Goal: Task Accomplishment & Management: Manage account settings

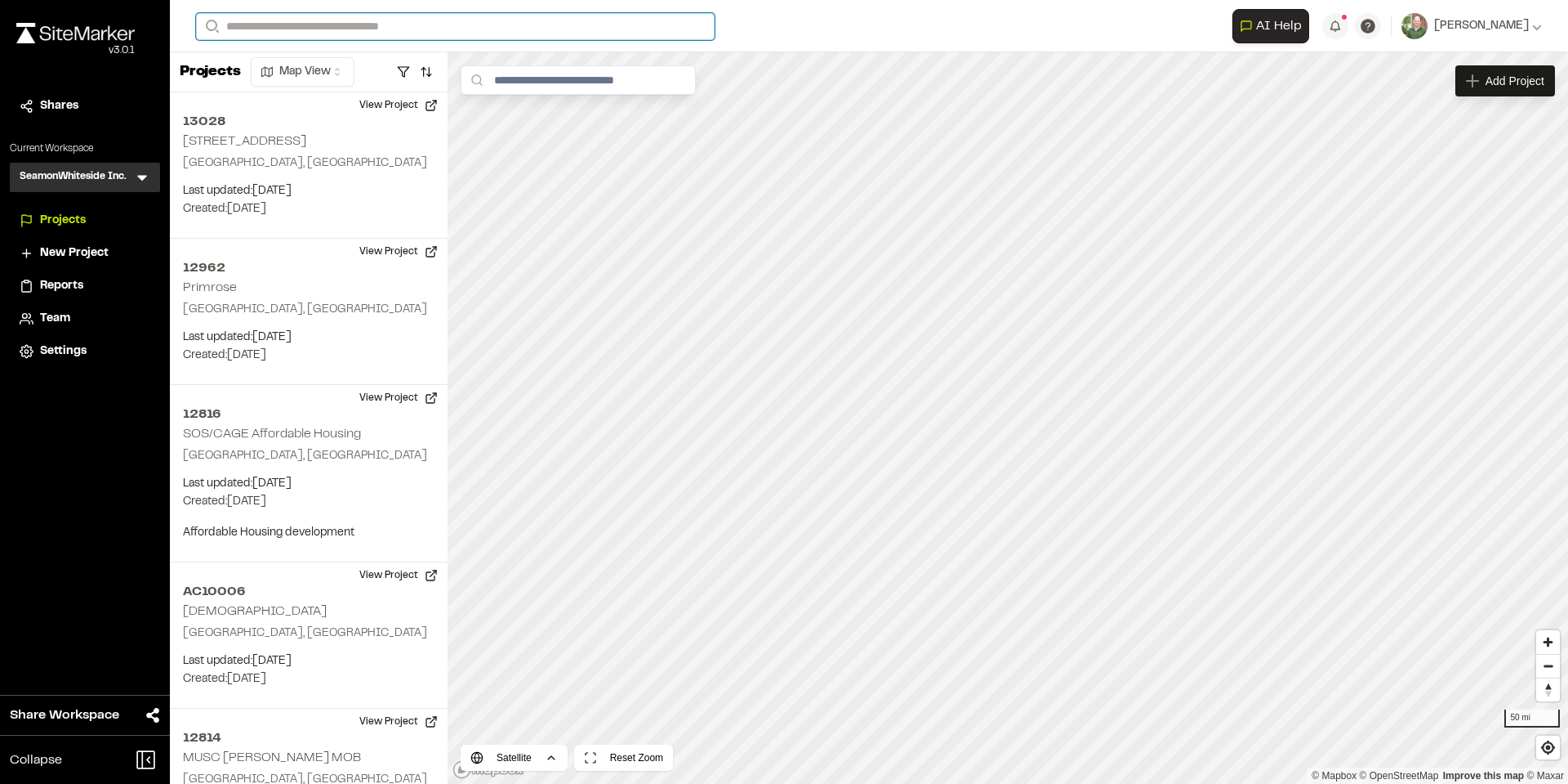
click at [364, 16] on input "Search" at bounding box center [456, 26] width 519 height 27
type input "**********"
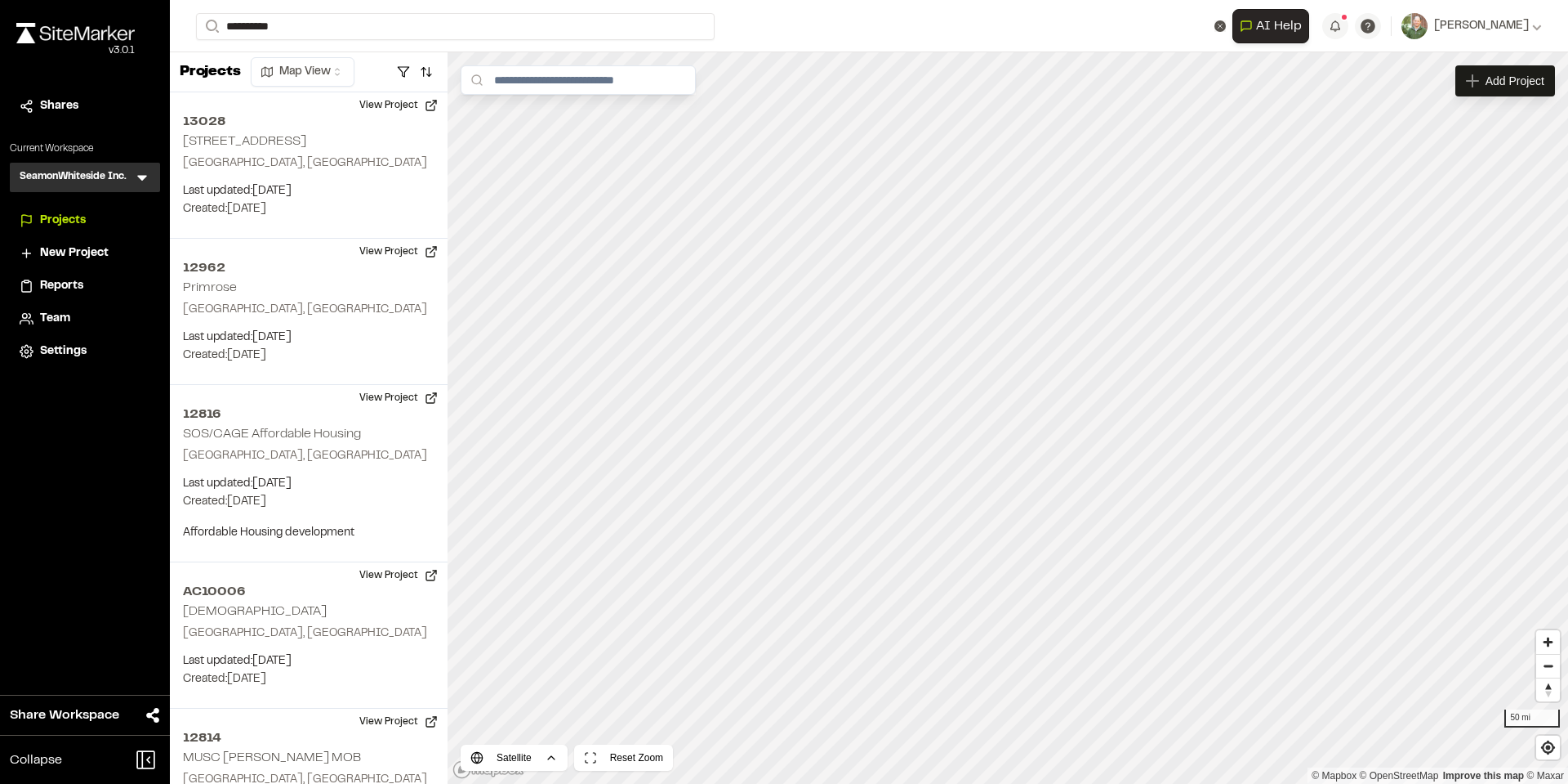
click at [326, 66] on p "10359 Greenhouse Nexton" at bounding box center [326, 65] width 240 height 20
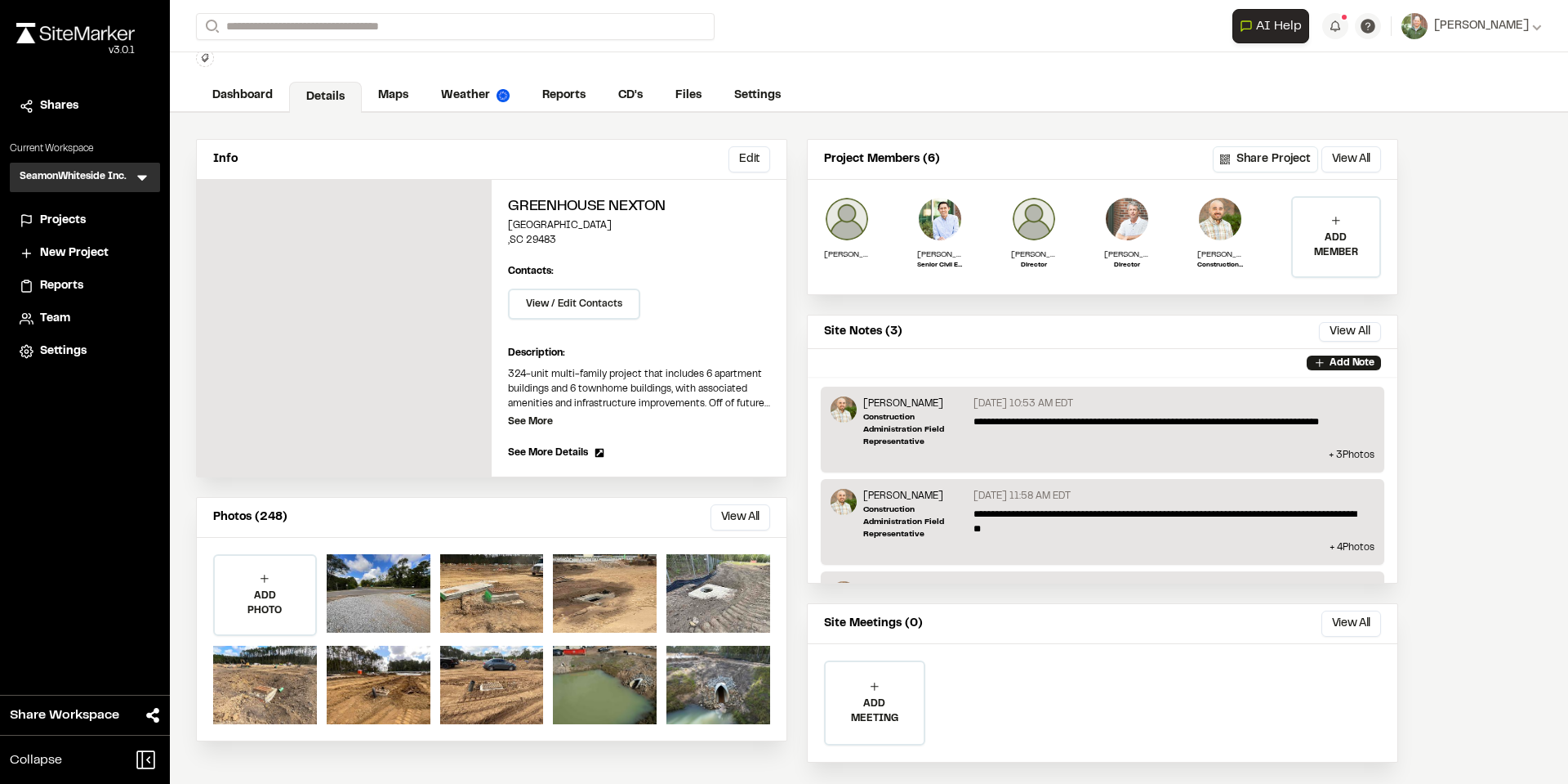
scroll to position [73, 0]
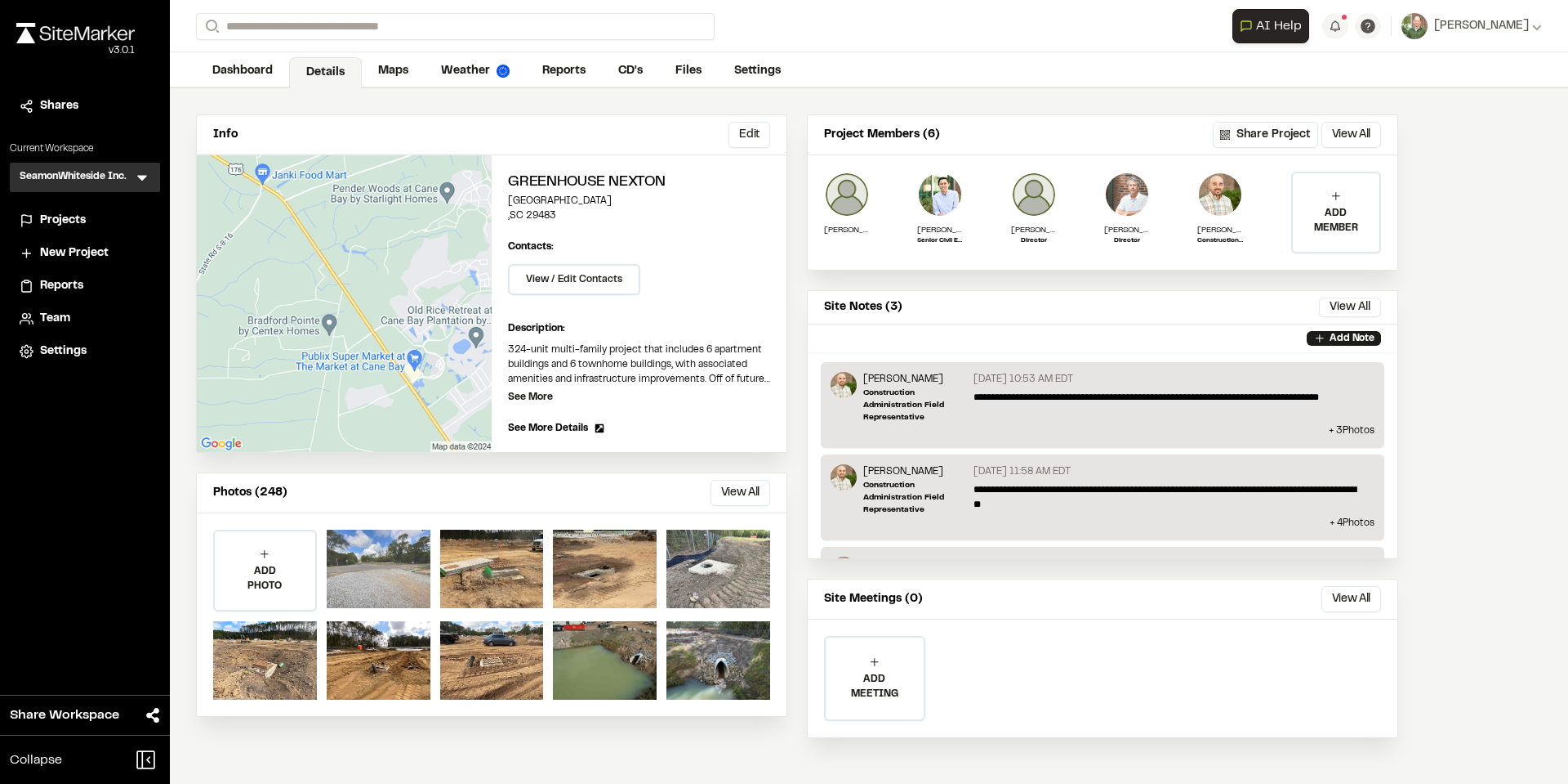
click at [391, 580] on div at bounding box center [379, 569] width 104 height 79
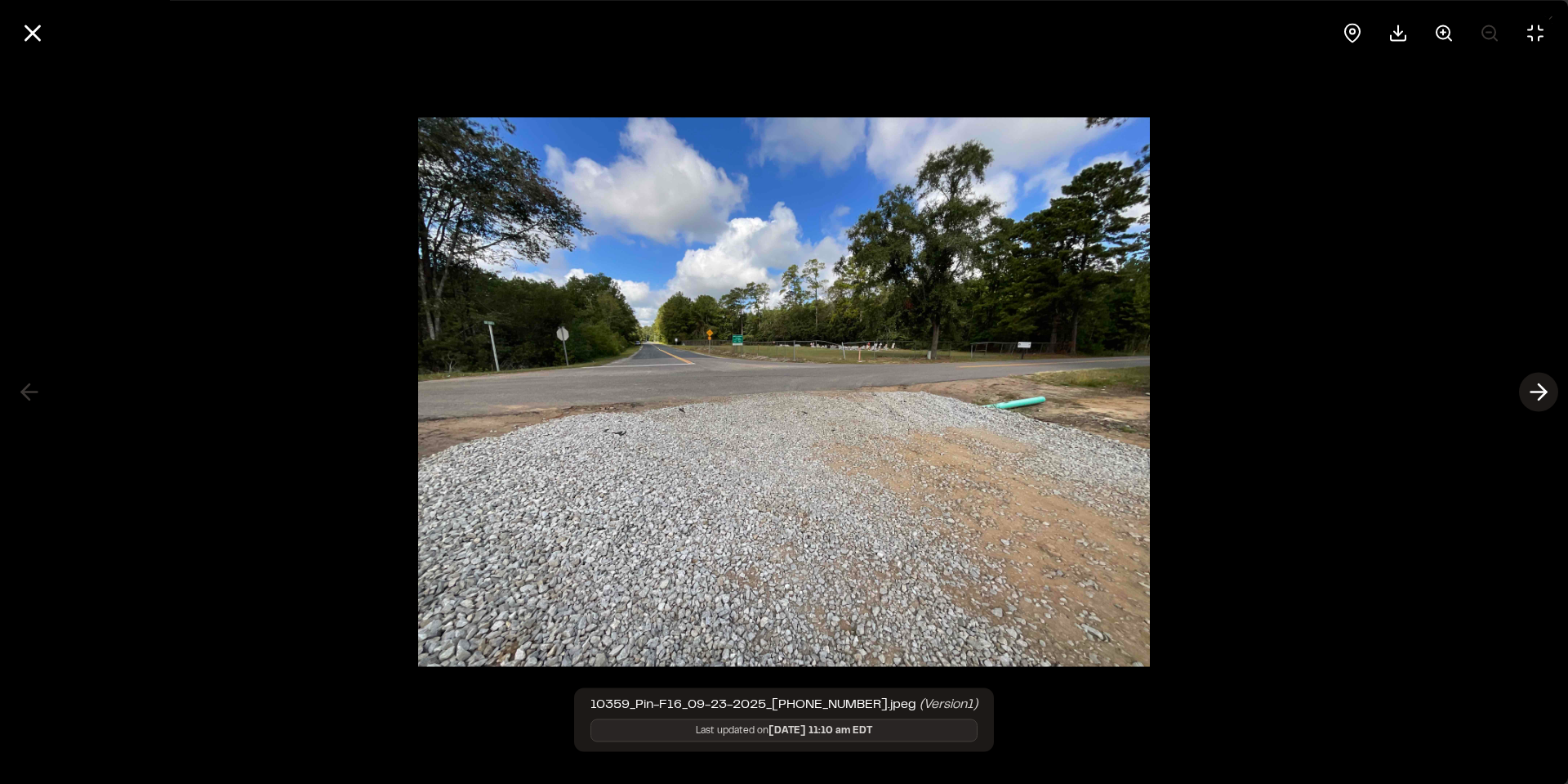
click at [1535, 395] on icon at bounding box center [1539, 392] width 26 height 28
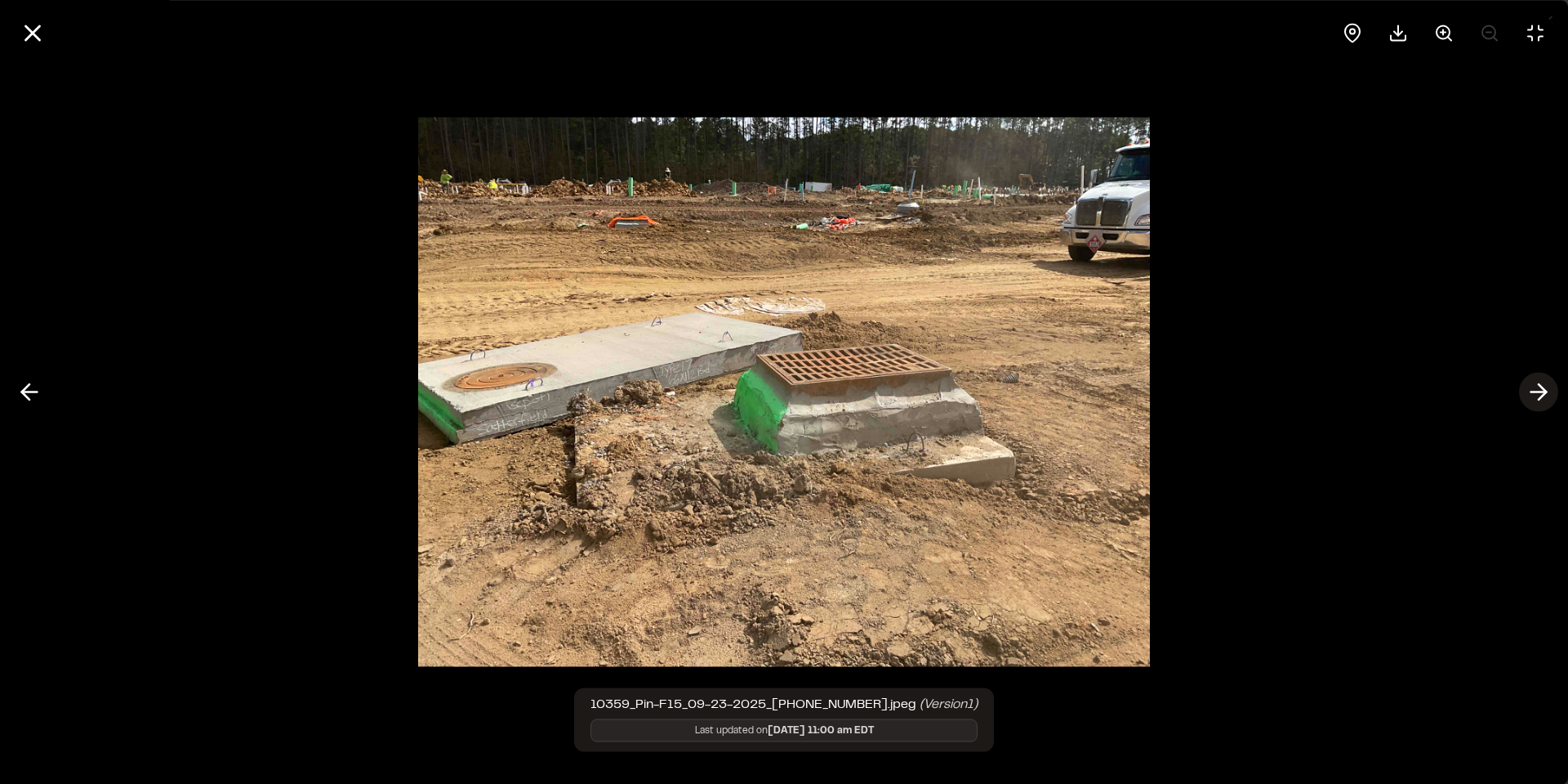
click at [1536, 395] on icon at bounding box center [1539, 392] width 26 height 28
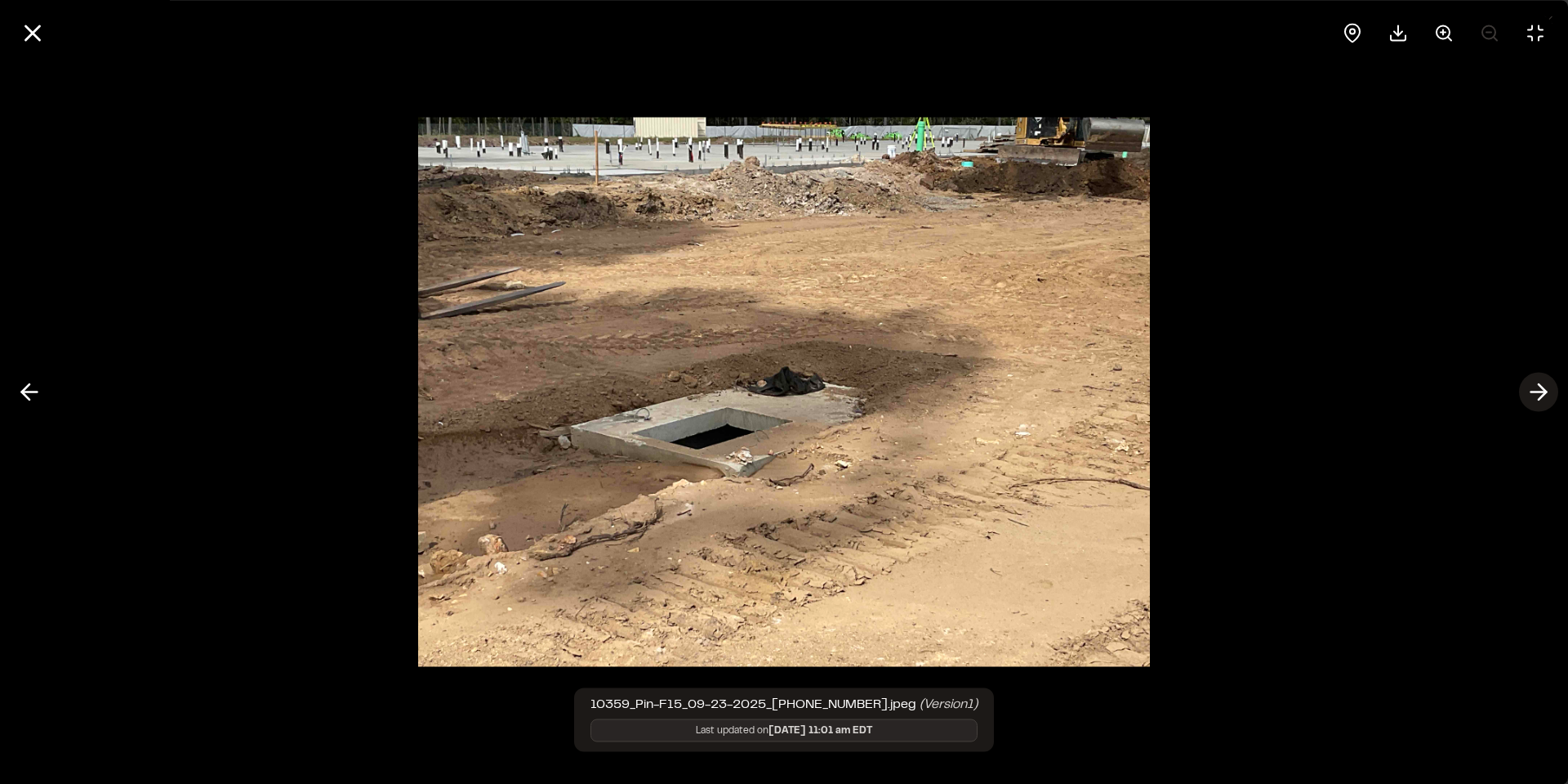
click at [1536, 395] on icon at bounding box center [1539, 392] width 26 height 28
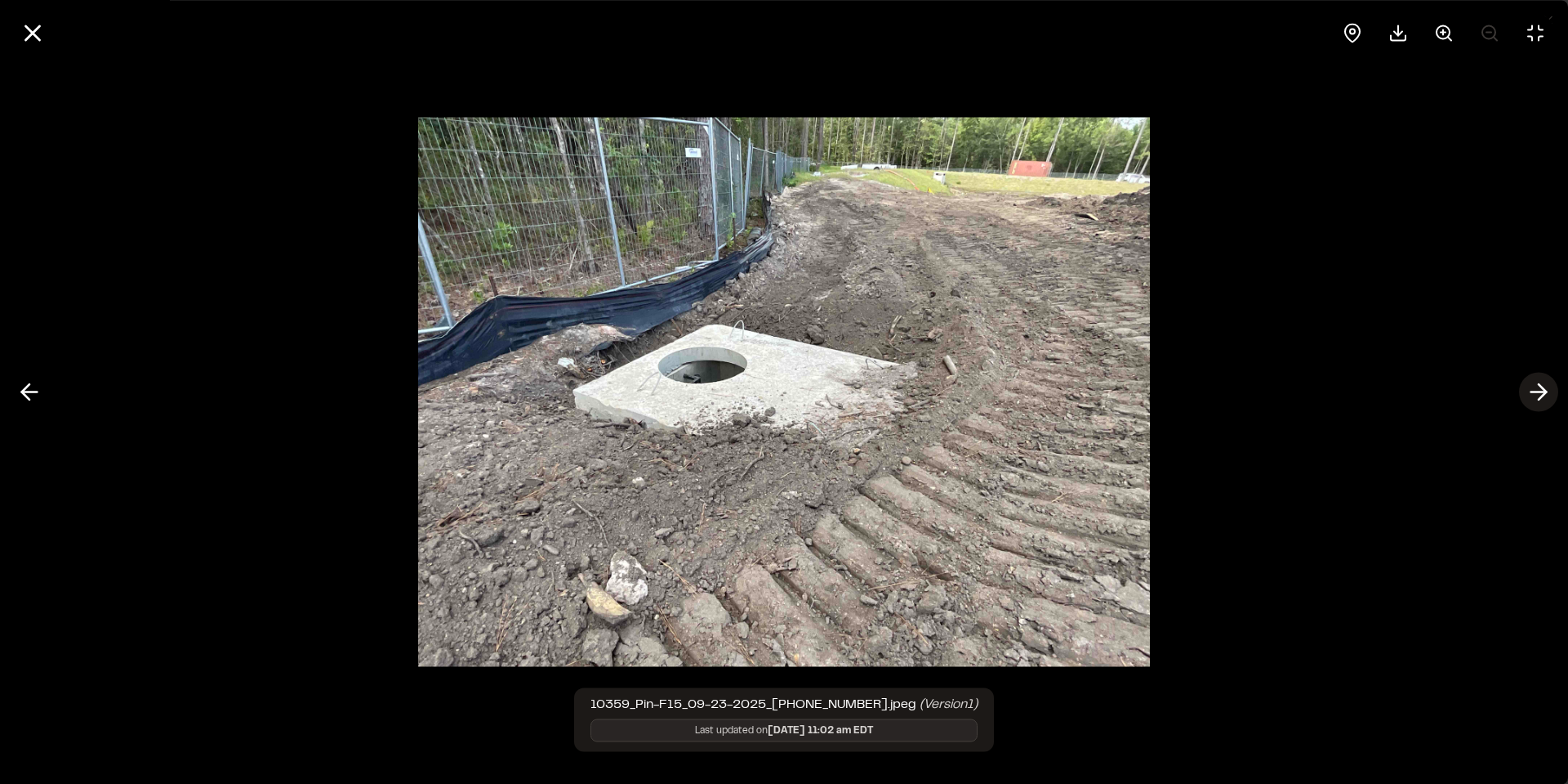
click at [1536, 388] on icon at bounding box center [1539, 392] width 26 height 28
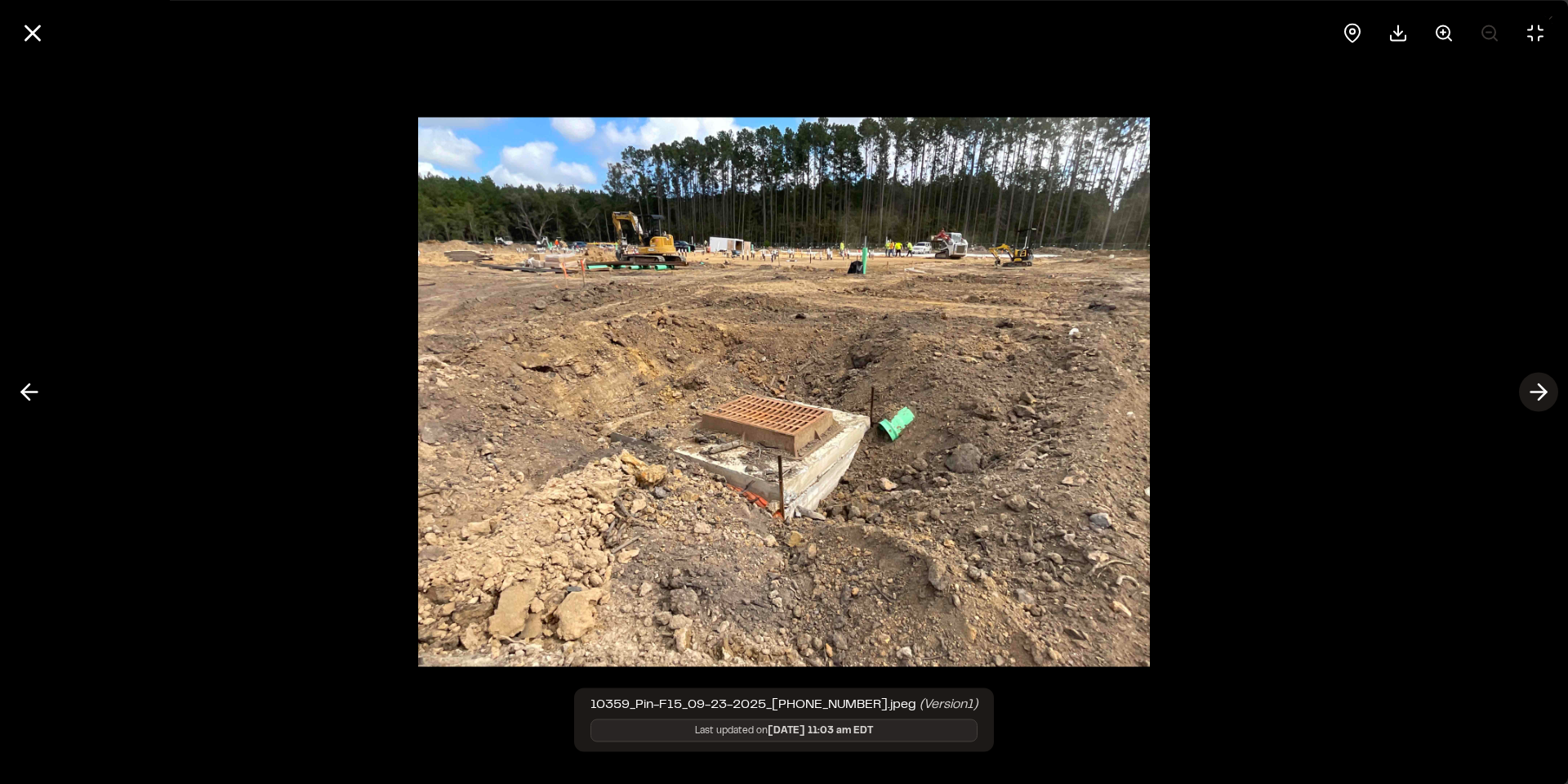
click at [1542, 393] on icon at bounding box center [1539, 392] width 26 height 28
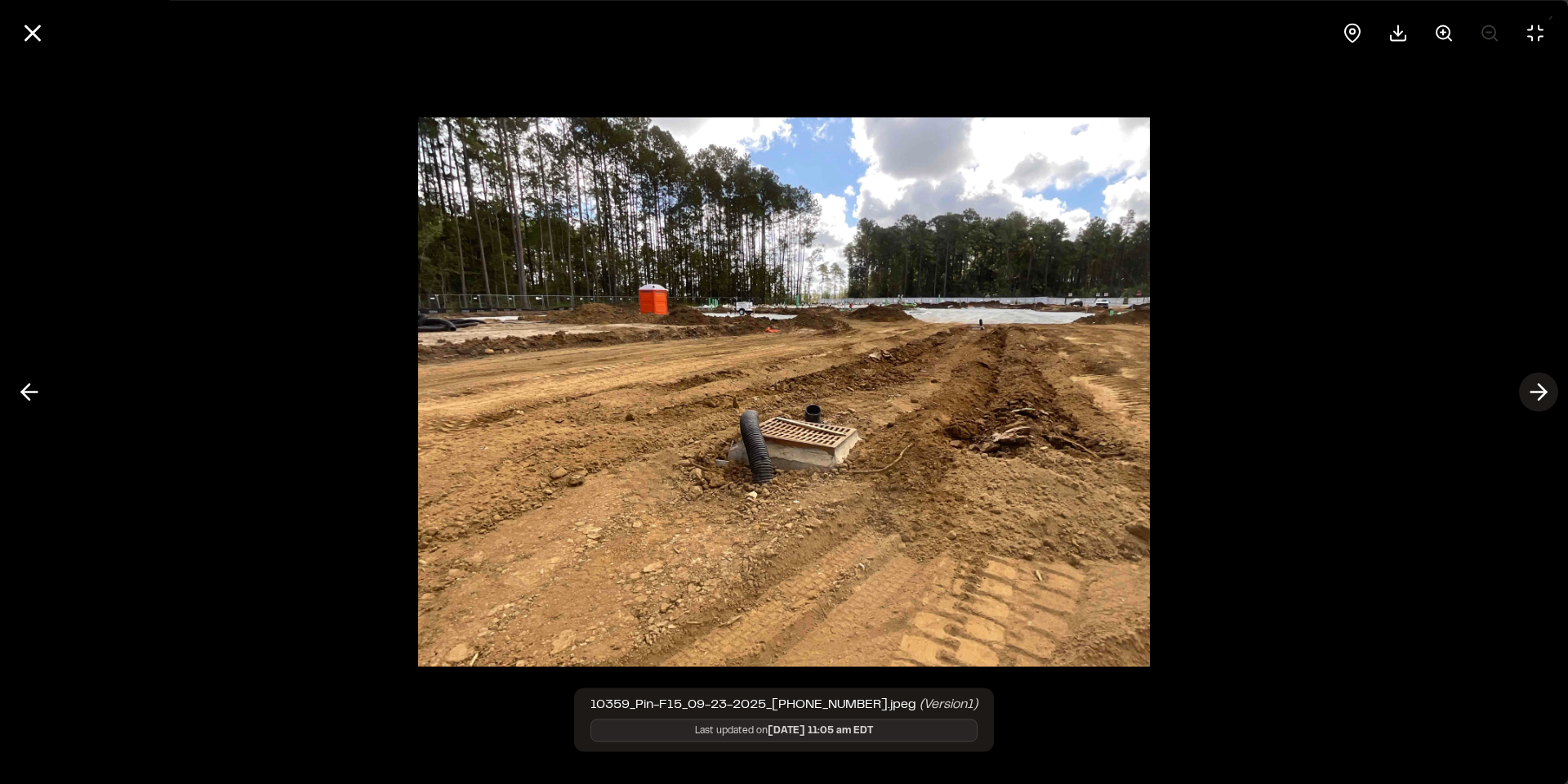
click at [1542, 393] on icon at bounding box center [1539, 392] width 26 height 28
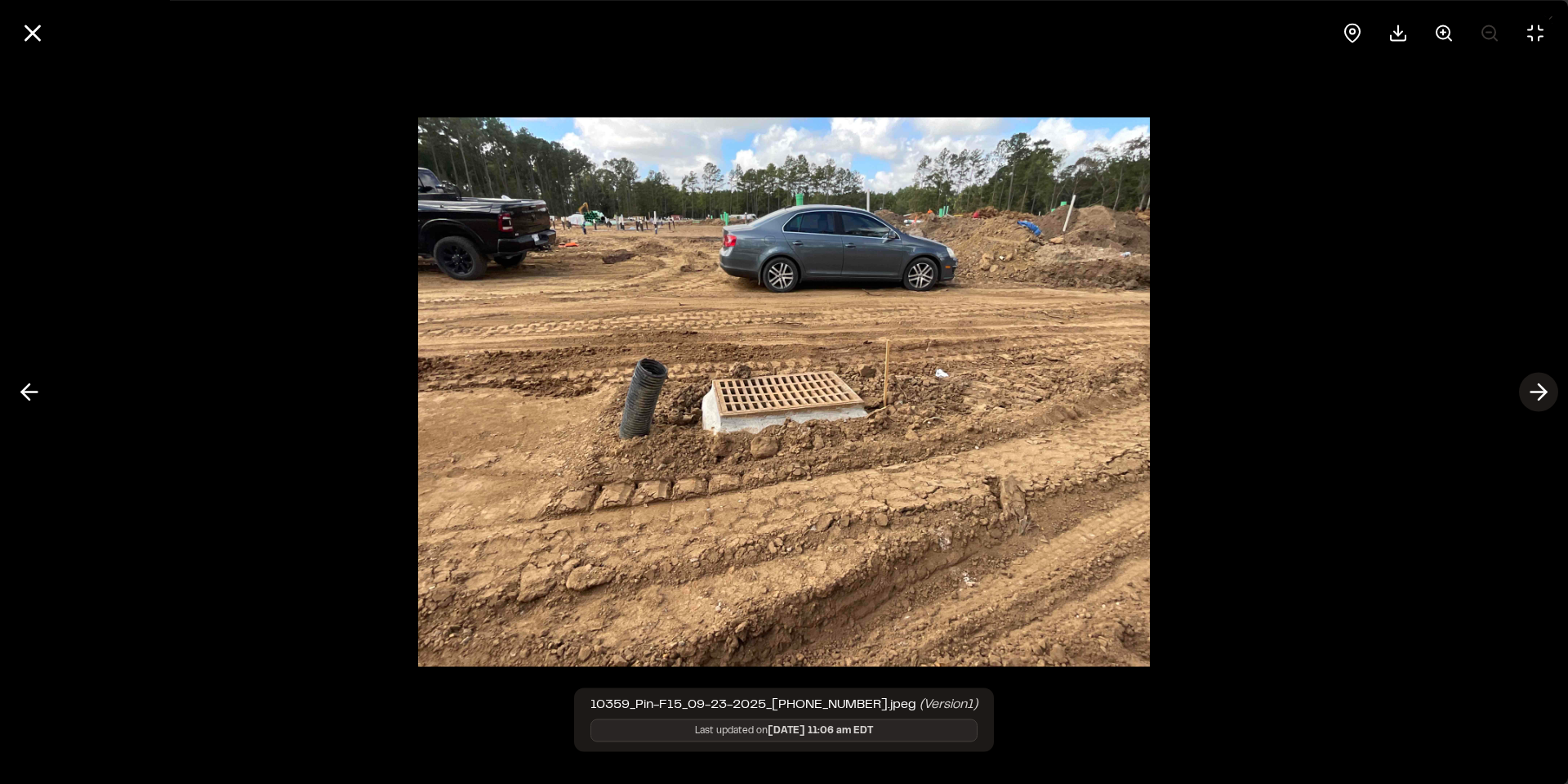
click at [1542, 393] on icon at bounding box center [1539, 392] width 26 height 28
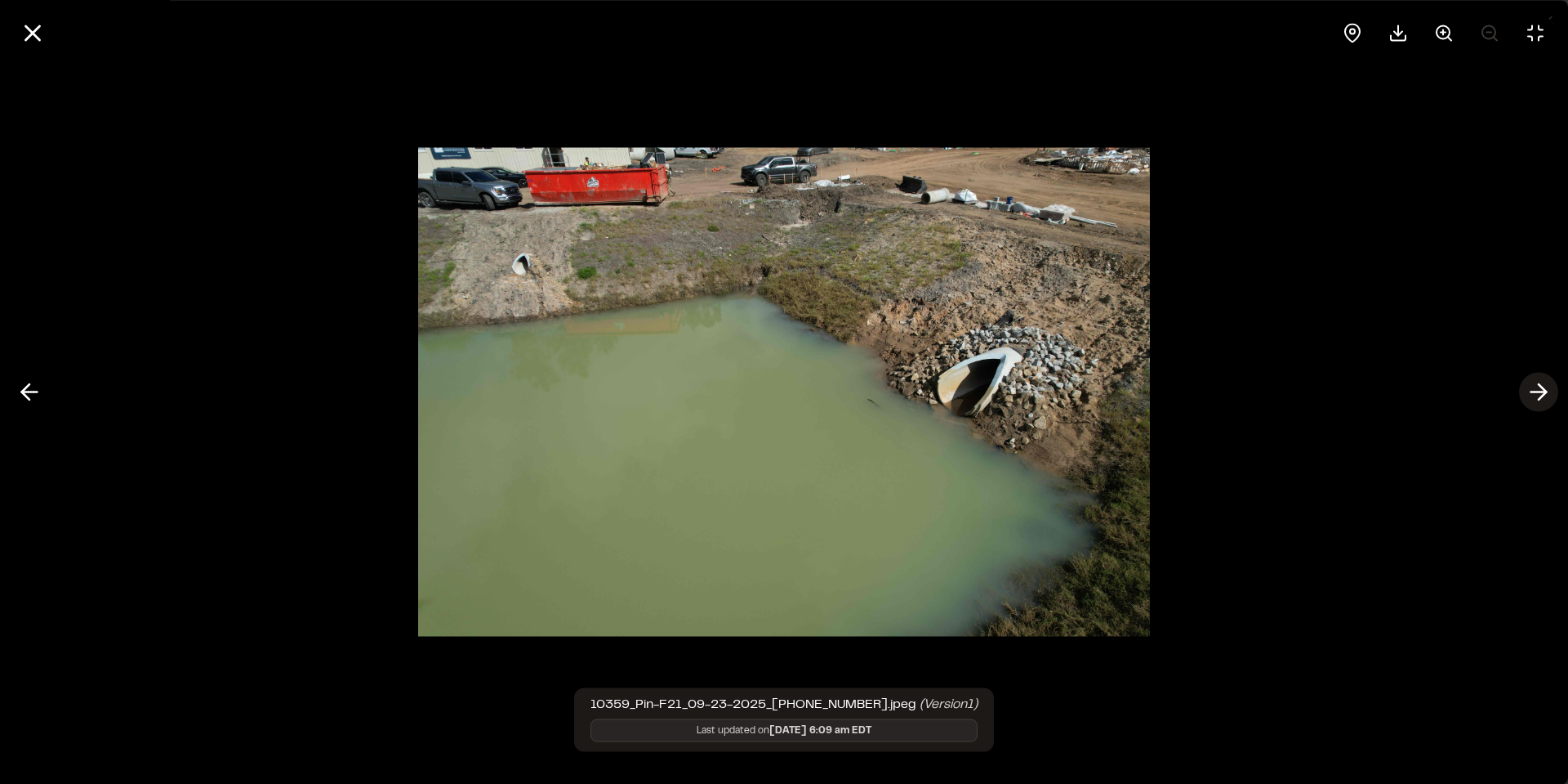
click at [1542, 393] on icon at bounding box center [1539, 392] width 26 height 28
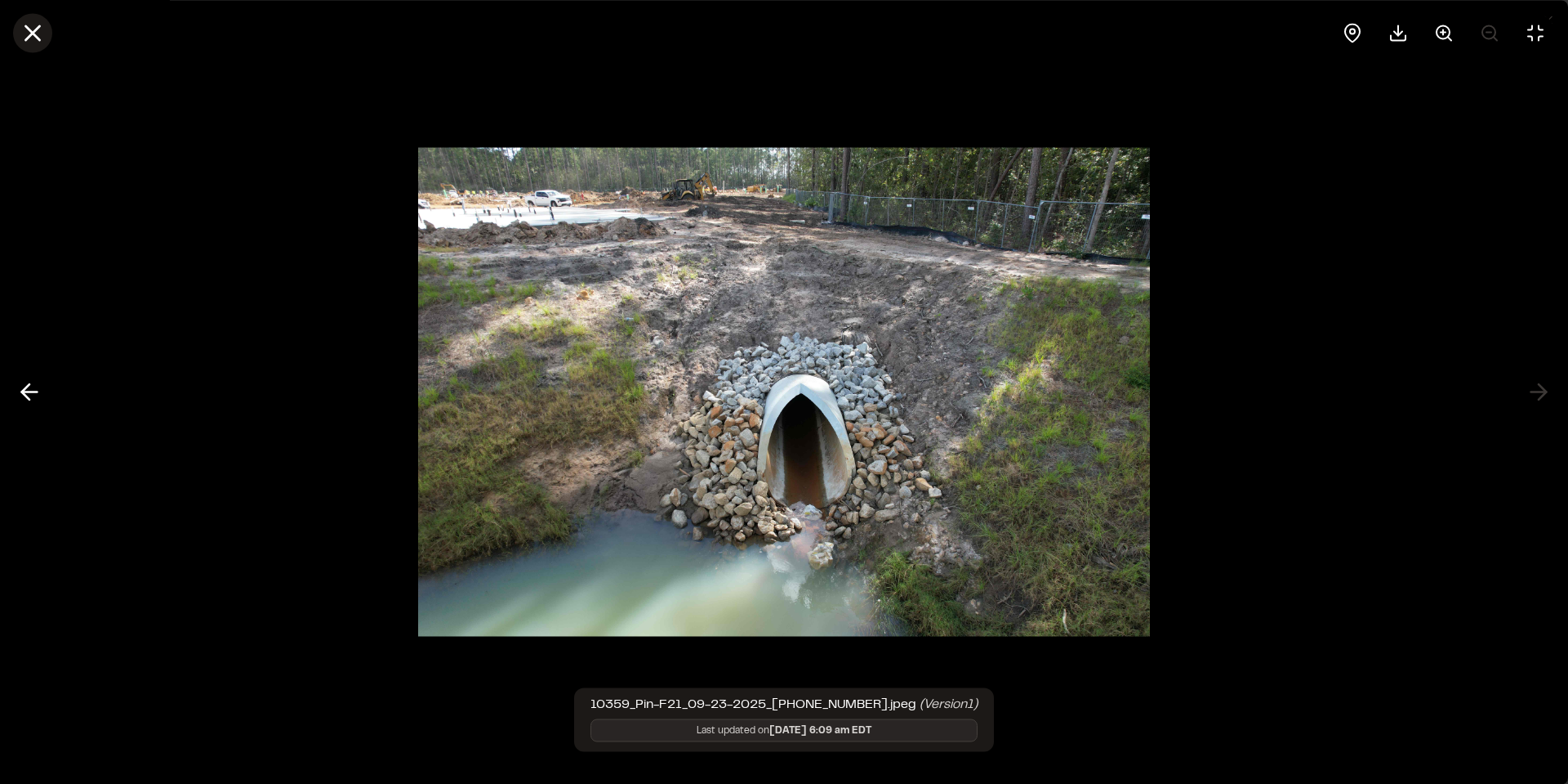
click at [37, 36] on line at bounding box center [33, 33] width 14 height 14
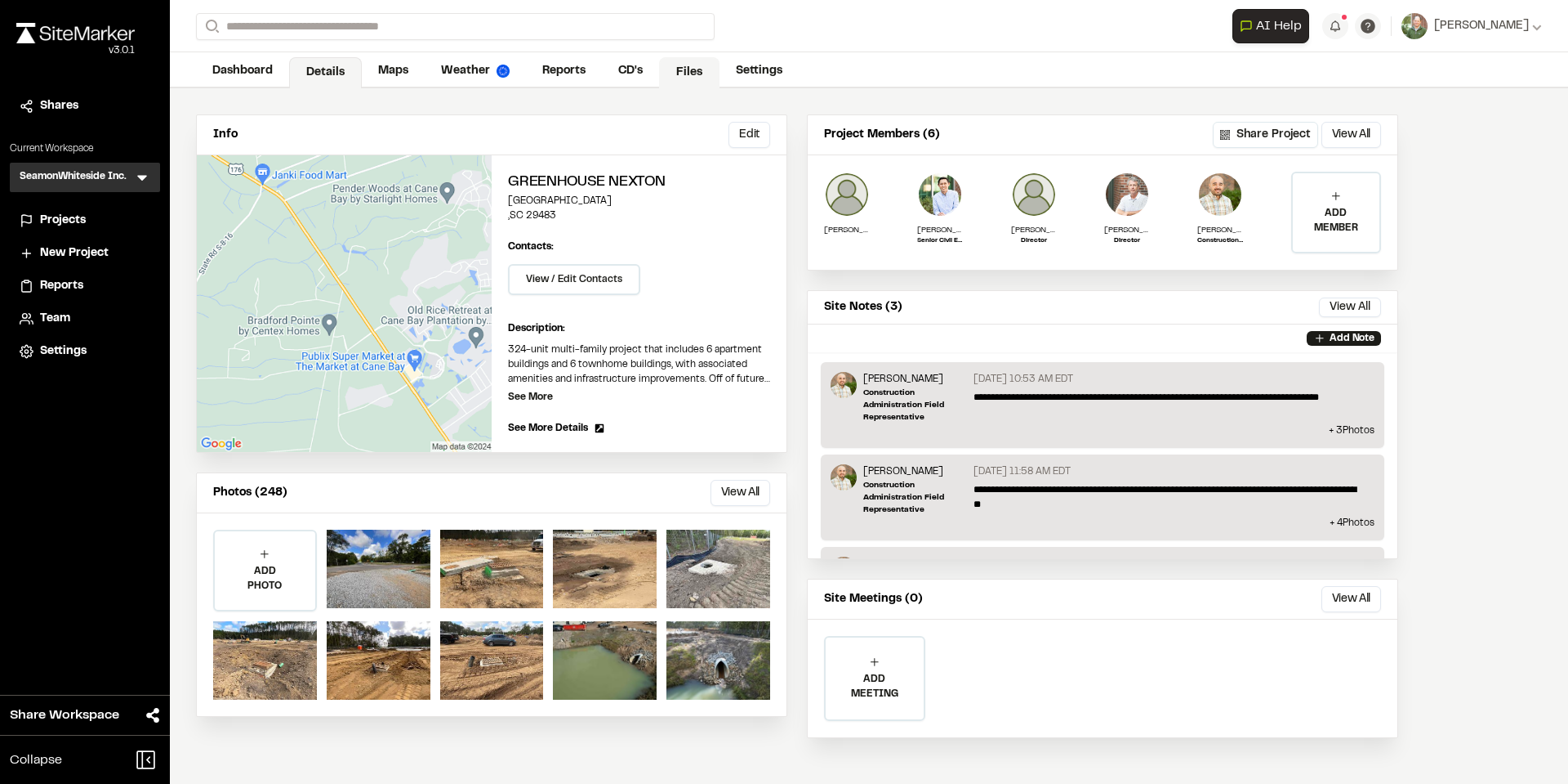
click at [687, 72] on link "Files" at bounding box center [689, 73] width 61 height 31
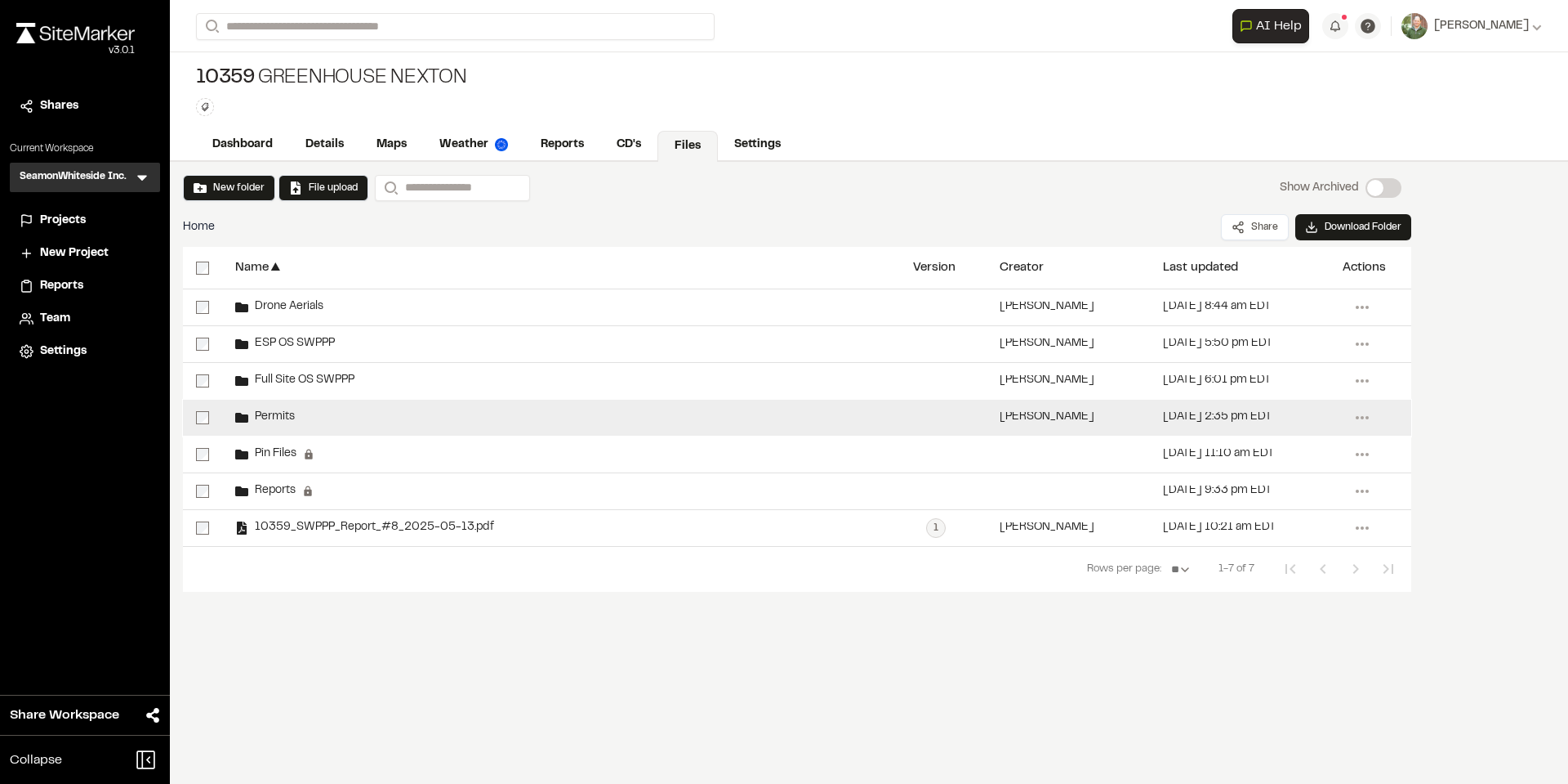
click at [275, 408] on div "Permits" at bounding box center [561, 418] width 678 height 36
click at [275, 412] on span "Permits" at bounding box center [271, 417] width 47 height 10
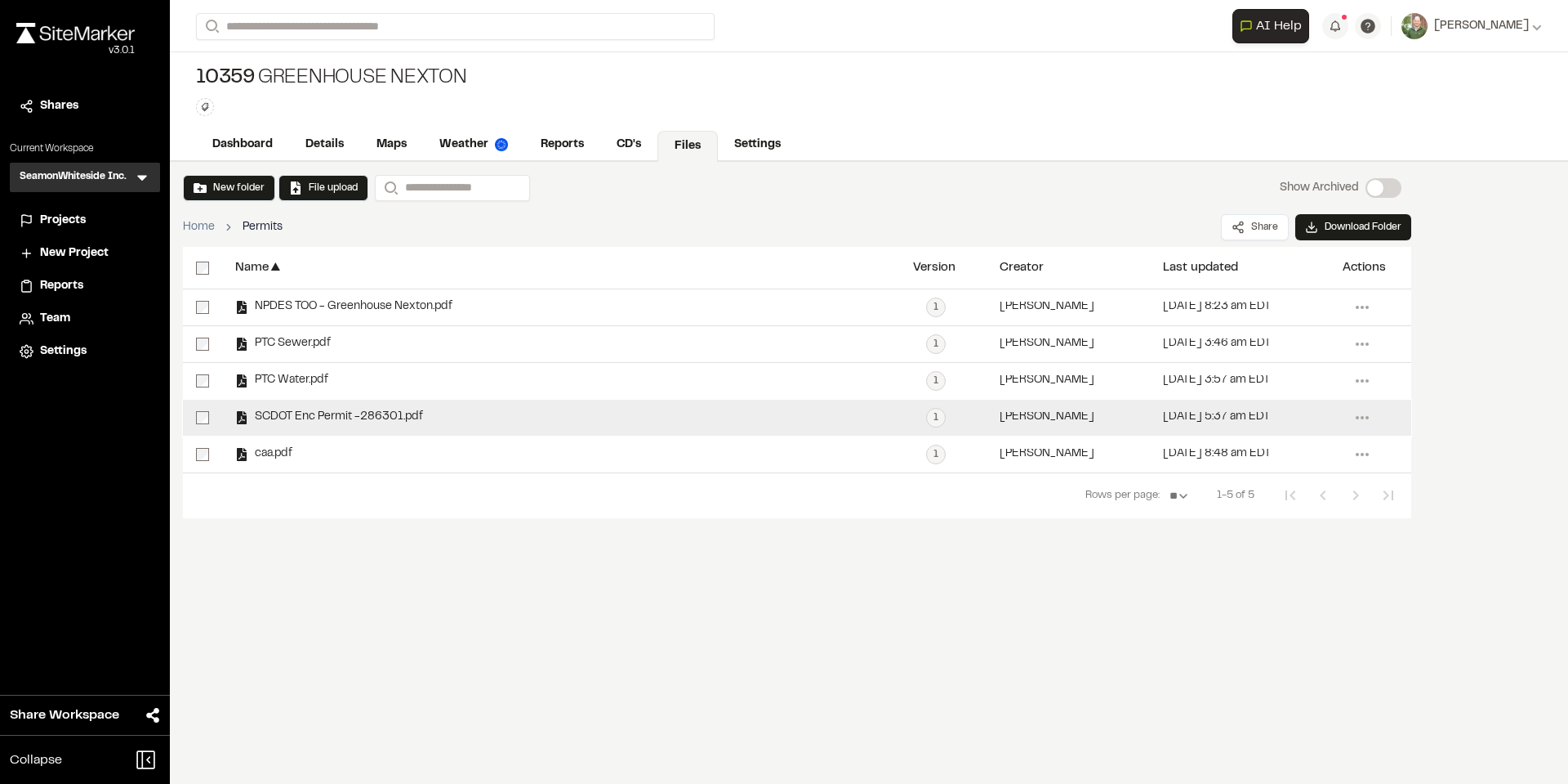
click at [333, 414] on span "SCDOT Enc Permit -286301.pdf" at bounding box center [335, 417] width 175 height 10
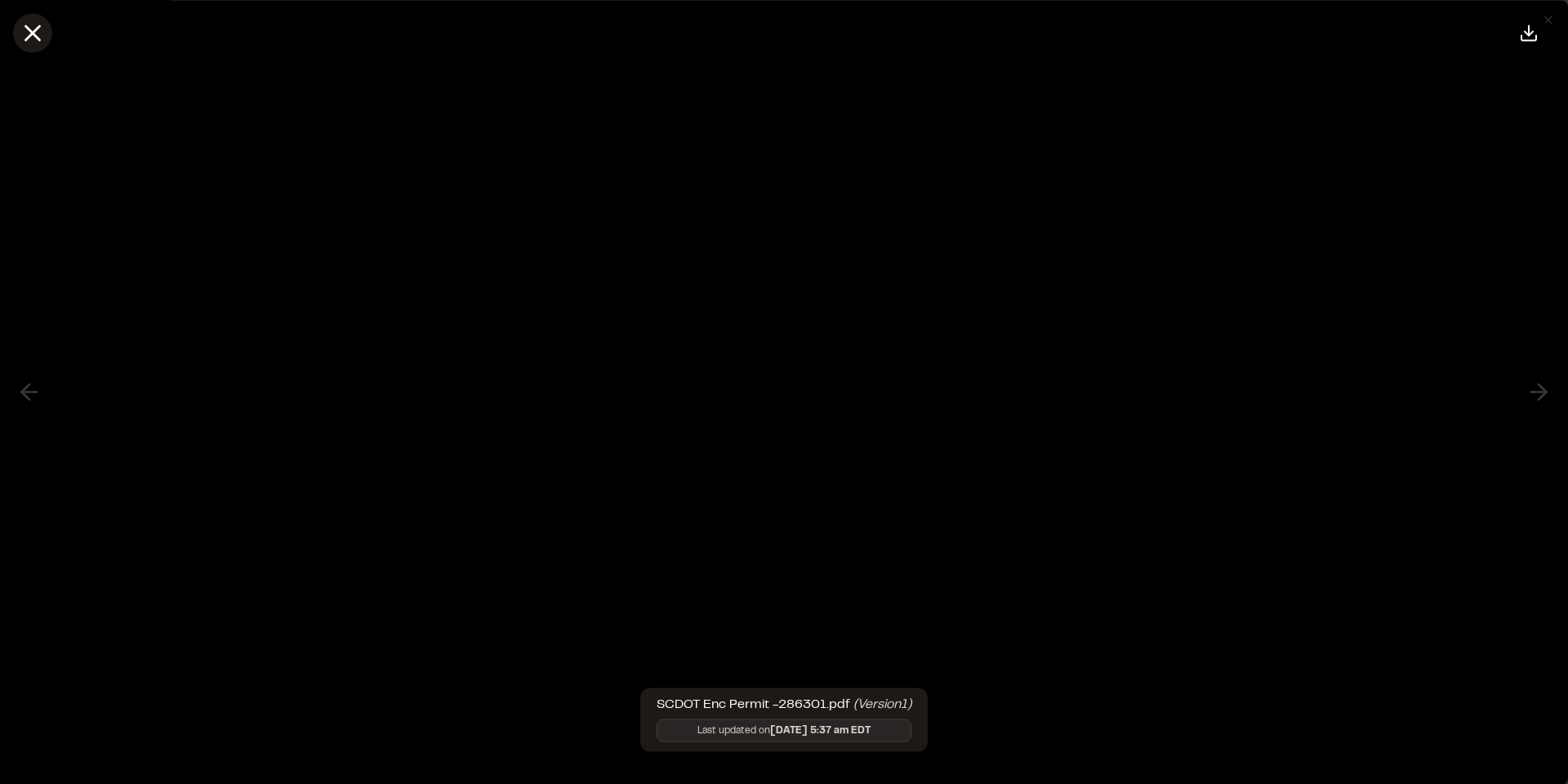
click at [41, 27] on icon at bounding box center [32, 32] width 28 height 28
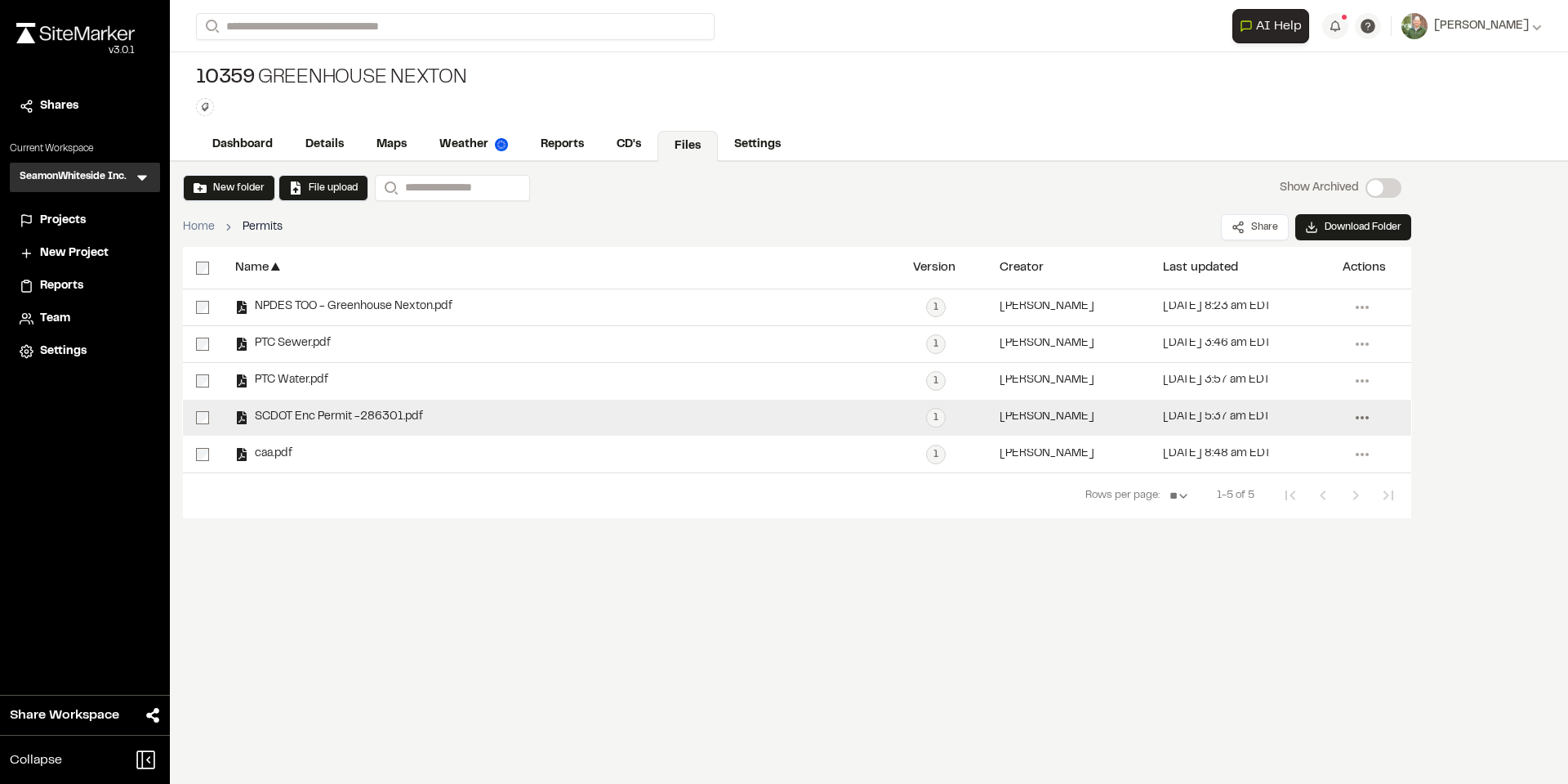
click at [1363, 414] on icon at bounding box center [1362, 418] width 26 height 26
click at [1317, 478] on link "Upload New Version" at bounding box center [1303, 477] width 143 height 25
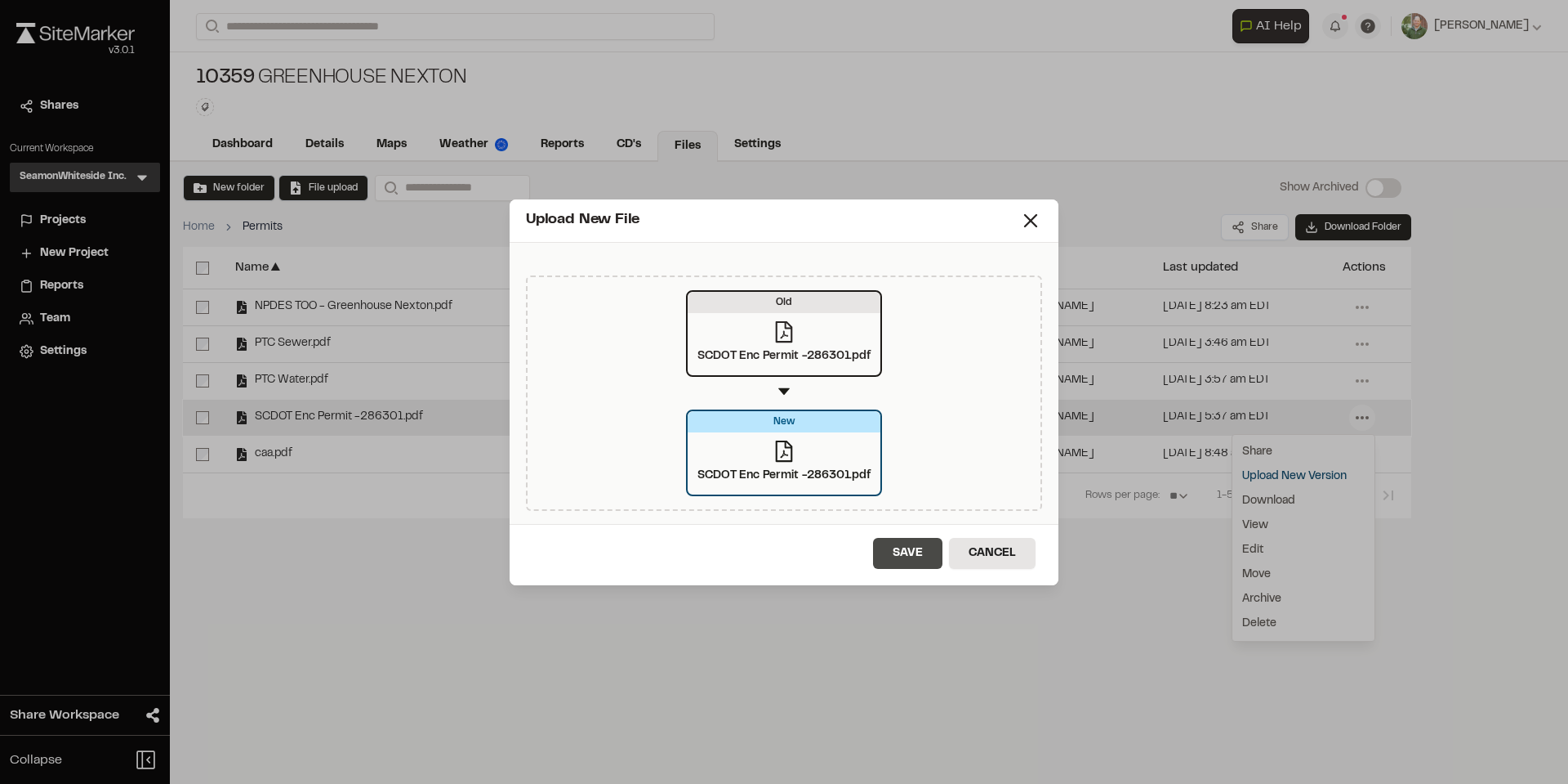
click at [911, 552] on button "Save" at bounding box center [907, 553] width 69 height 31
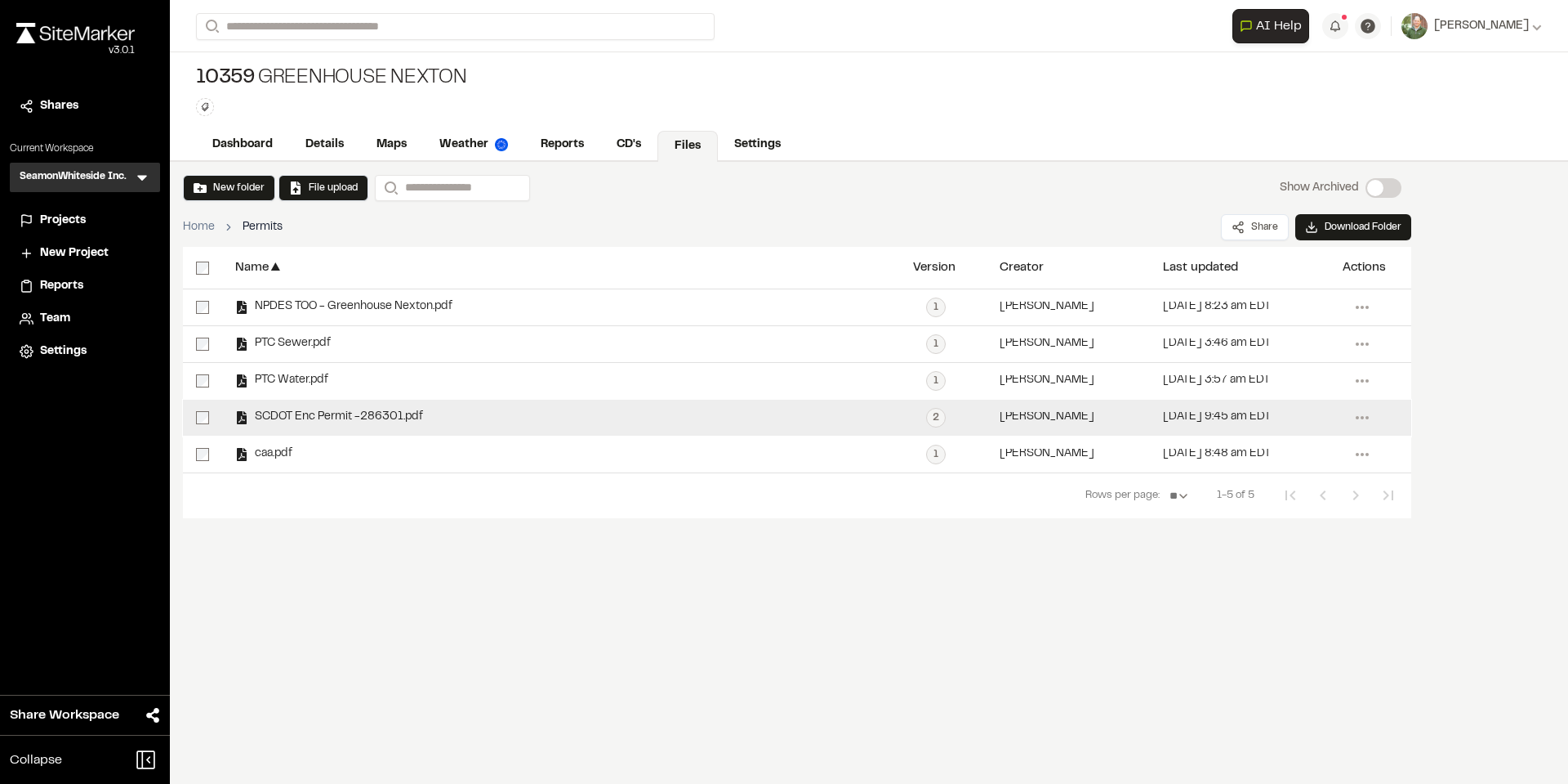
click at [345, 420] on span "SCDOT Enc Permit -286301.pdf" at bounding box center [335, 417] width 175 height 10
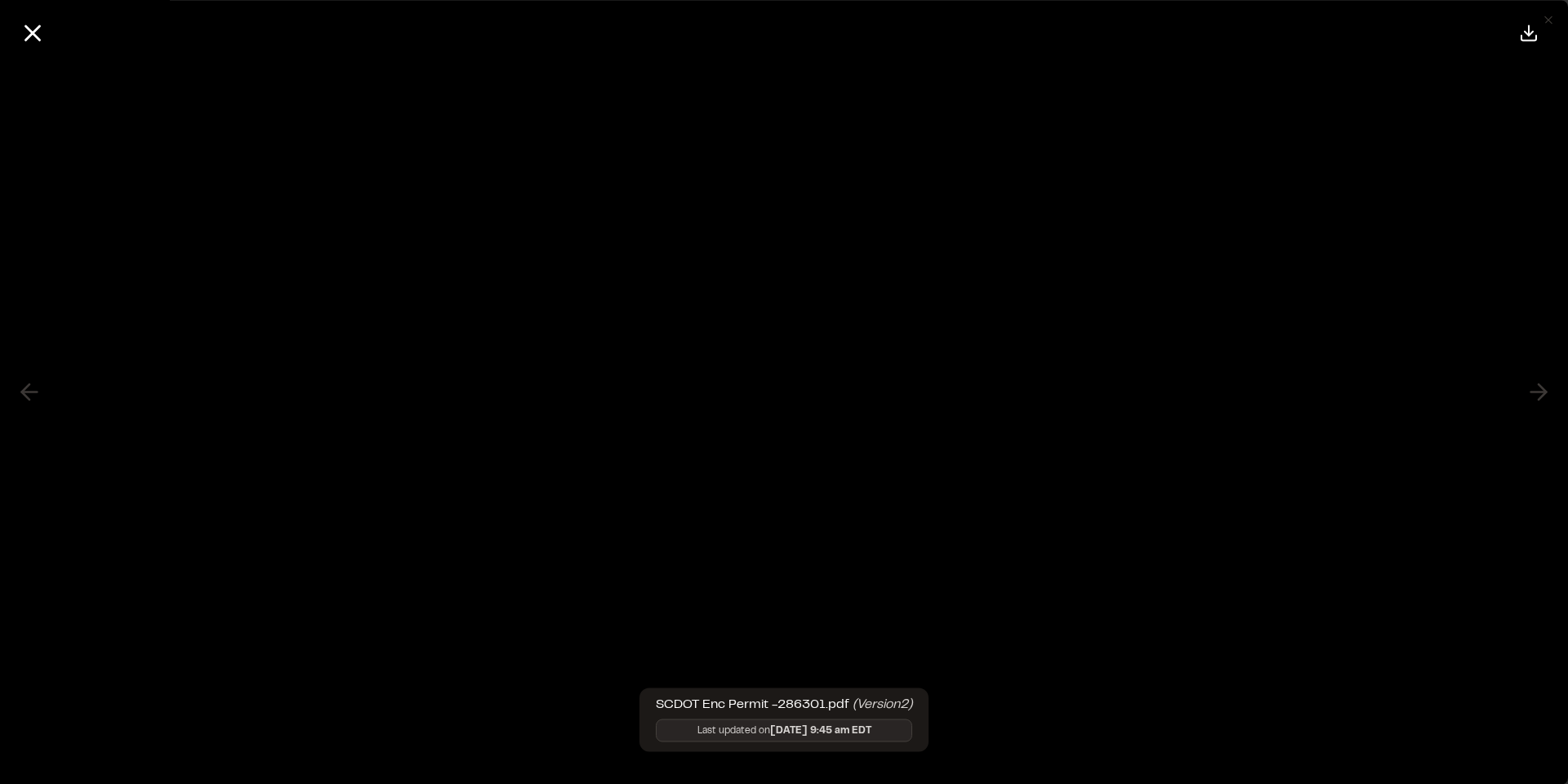
drag, startPoint x: 32, startPoint y: 32, endPoint x: 3, endPoint y: 30, distance: 29.1
click at [3, 30] on div at bounding box center [784, 32] width 1568 height 66
click at [39, 30] on icon at bounding box center [32, 32] width 28 height 28
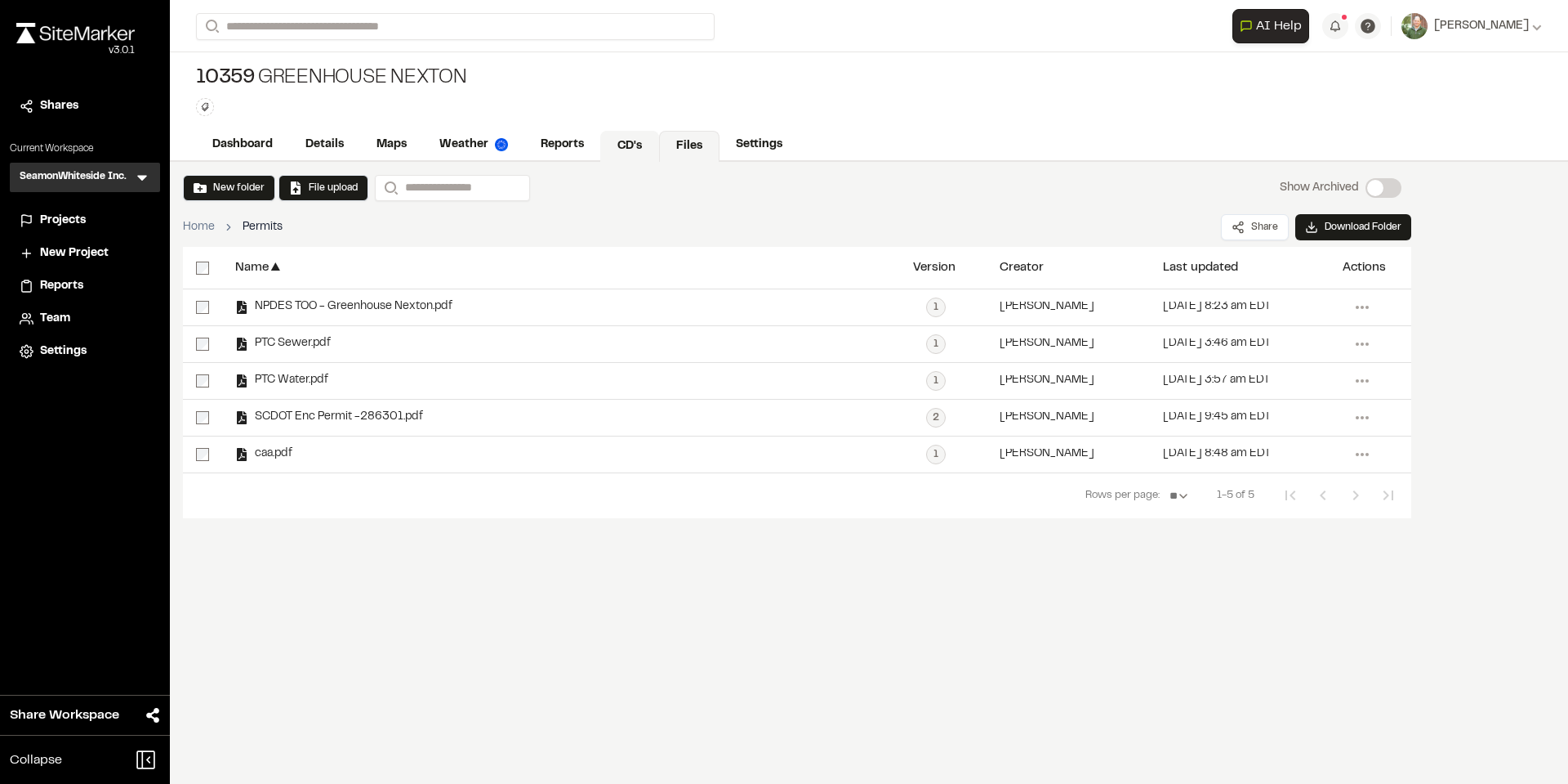
click at [629, 140] on link "CD's" at bounding box center [629, 146] width 59 height 31
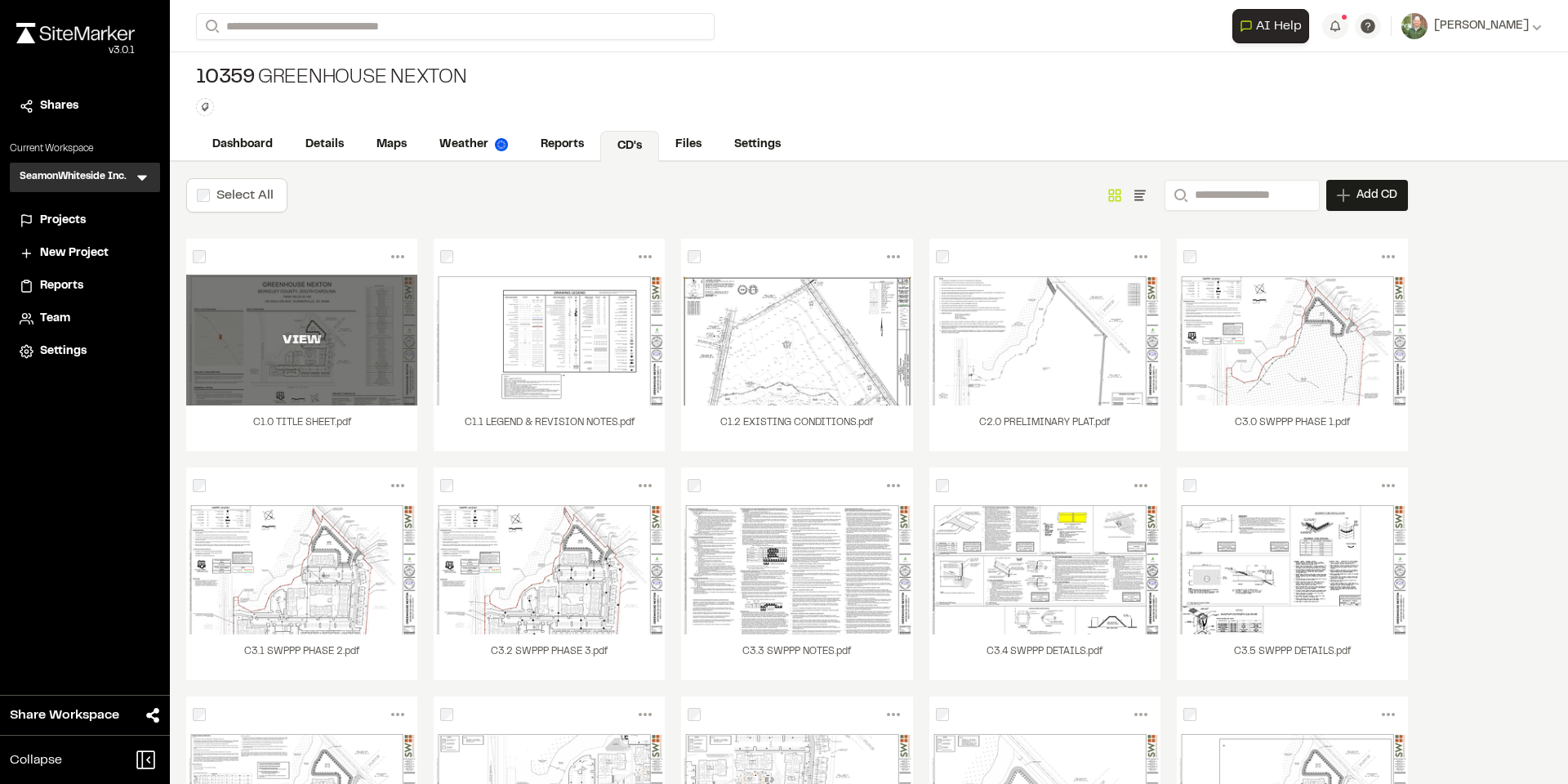
click at [300, 365] on div "VIEW" at bounding box center [301, 340] width 231 height 131
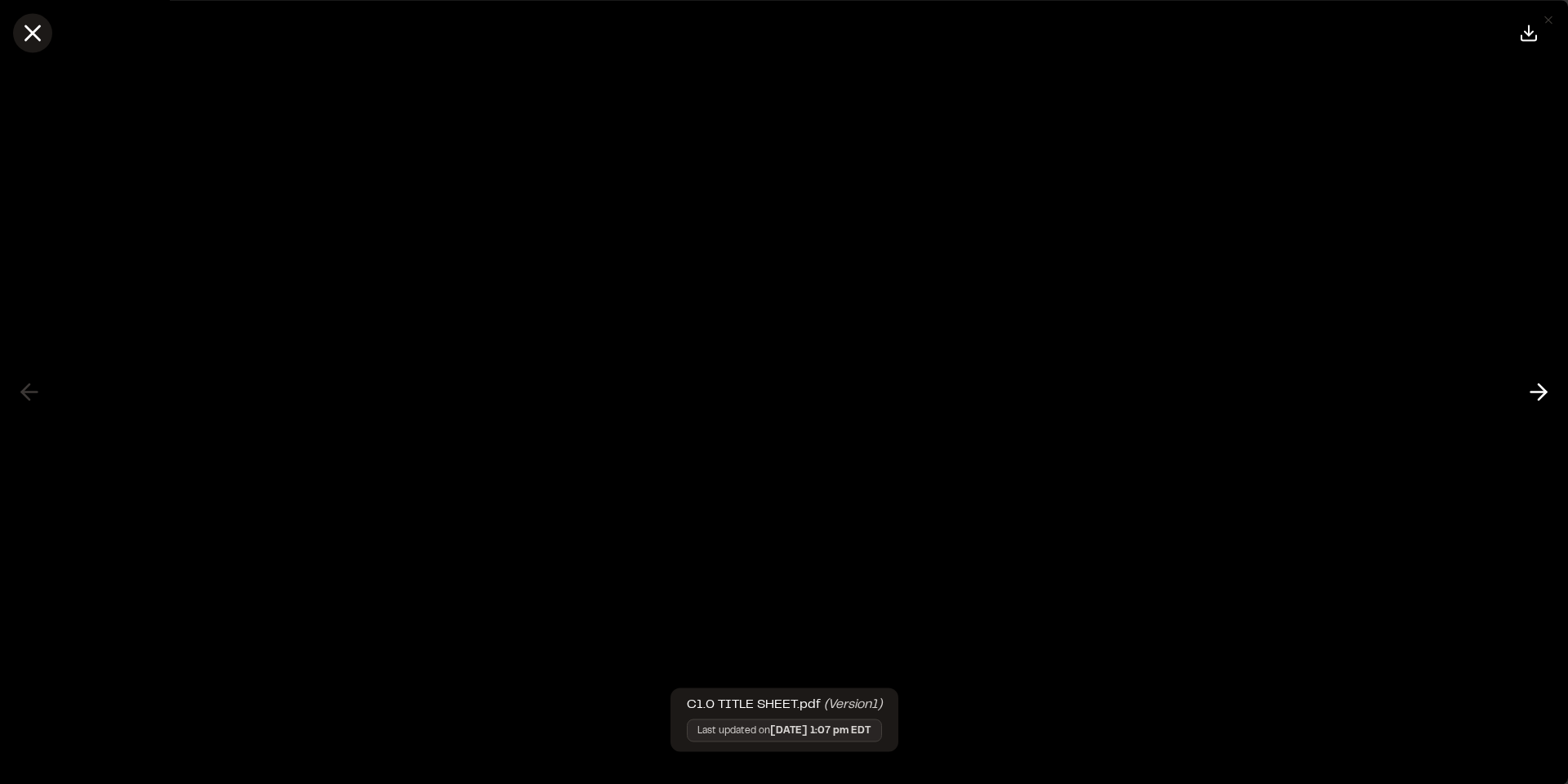
click at [32, 38] on icon at bounding box center [32, 32] width 28 height 28
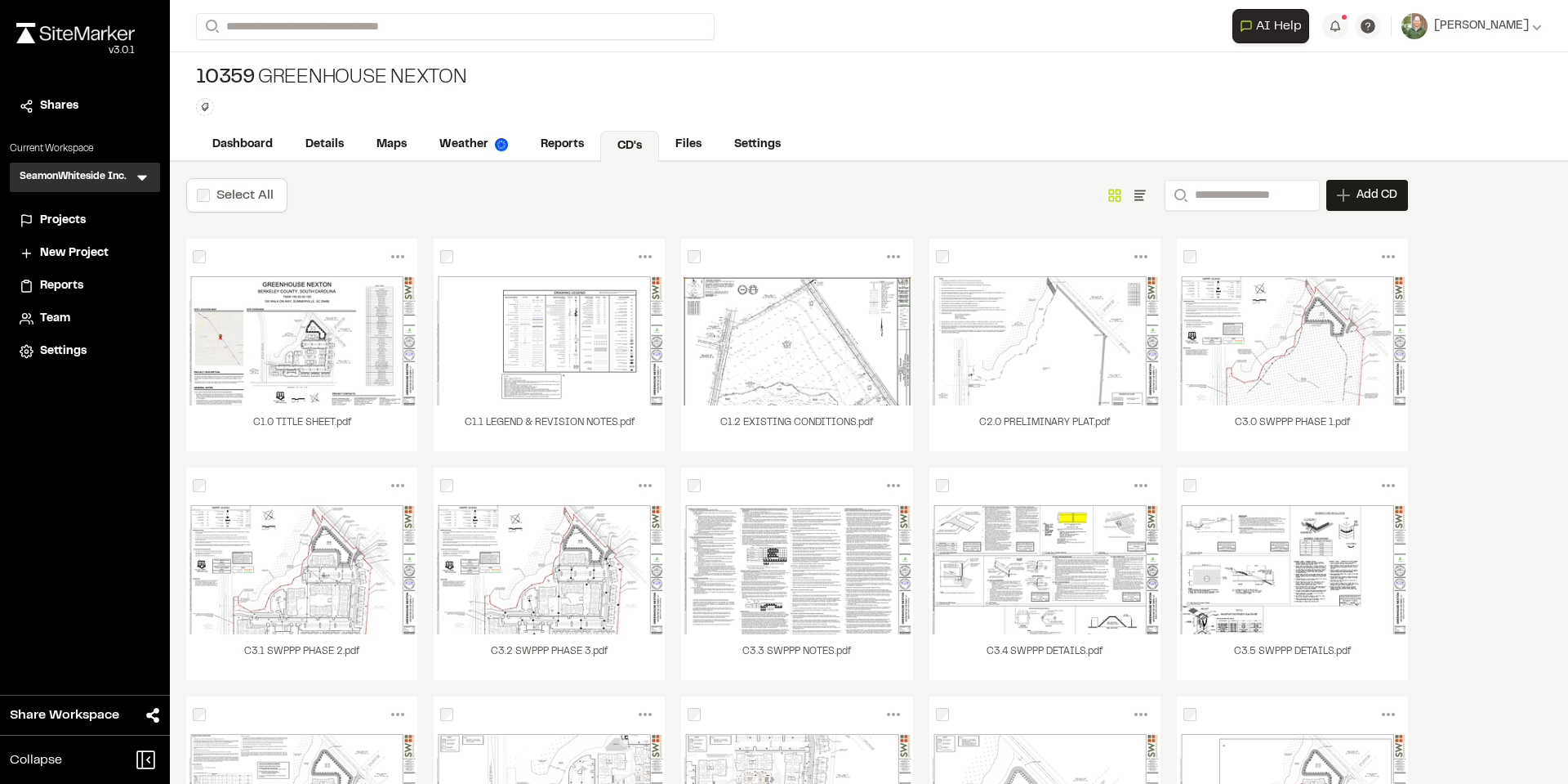
click at [1132, 195] on icon "Show as List" at bounding box center [1140, 195] width 16 height 16
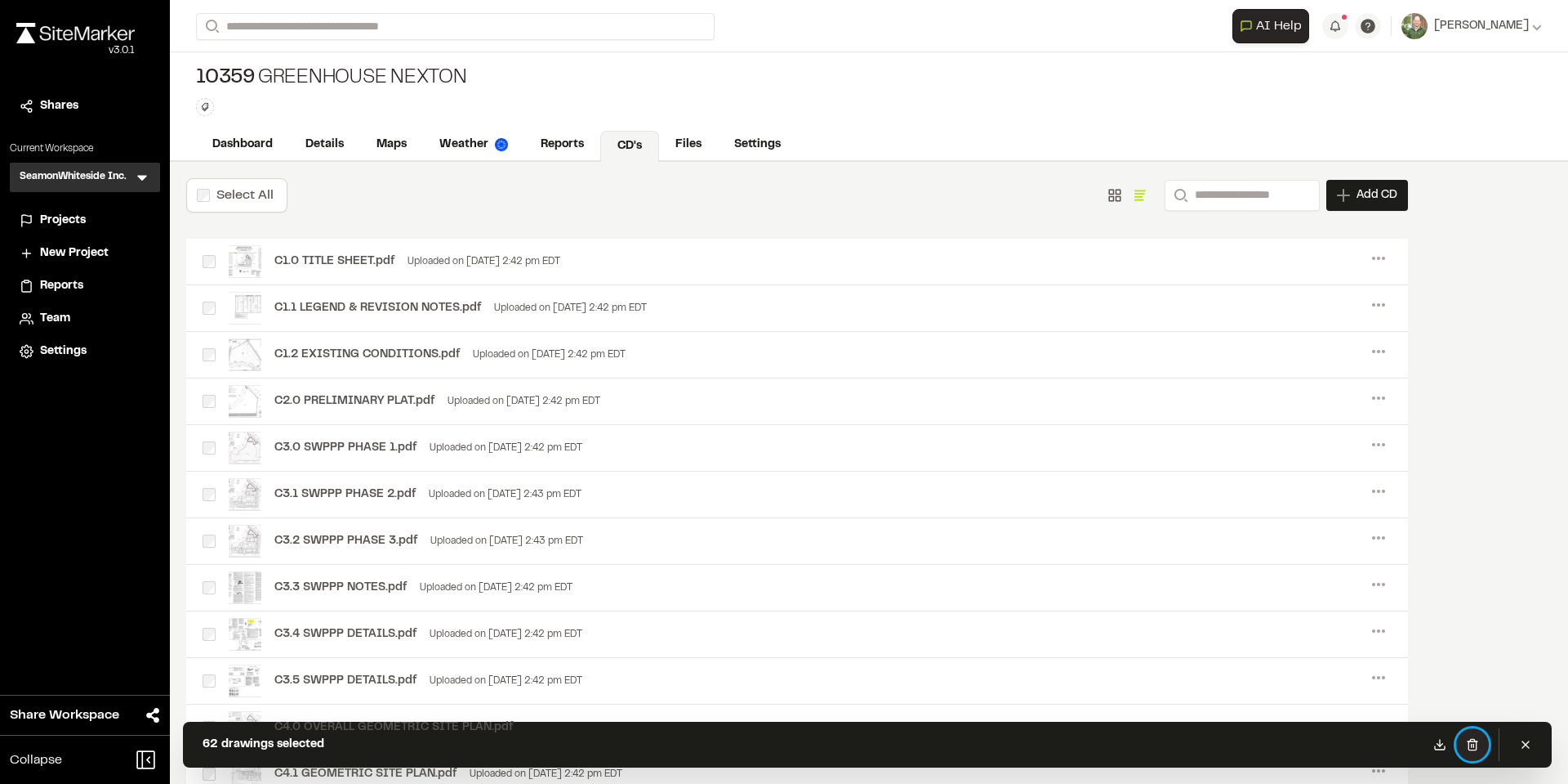
click at [1478, 746] on icon at bounding box center [1472, 744] width 13 height 13
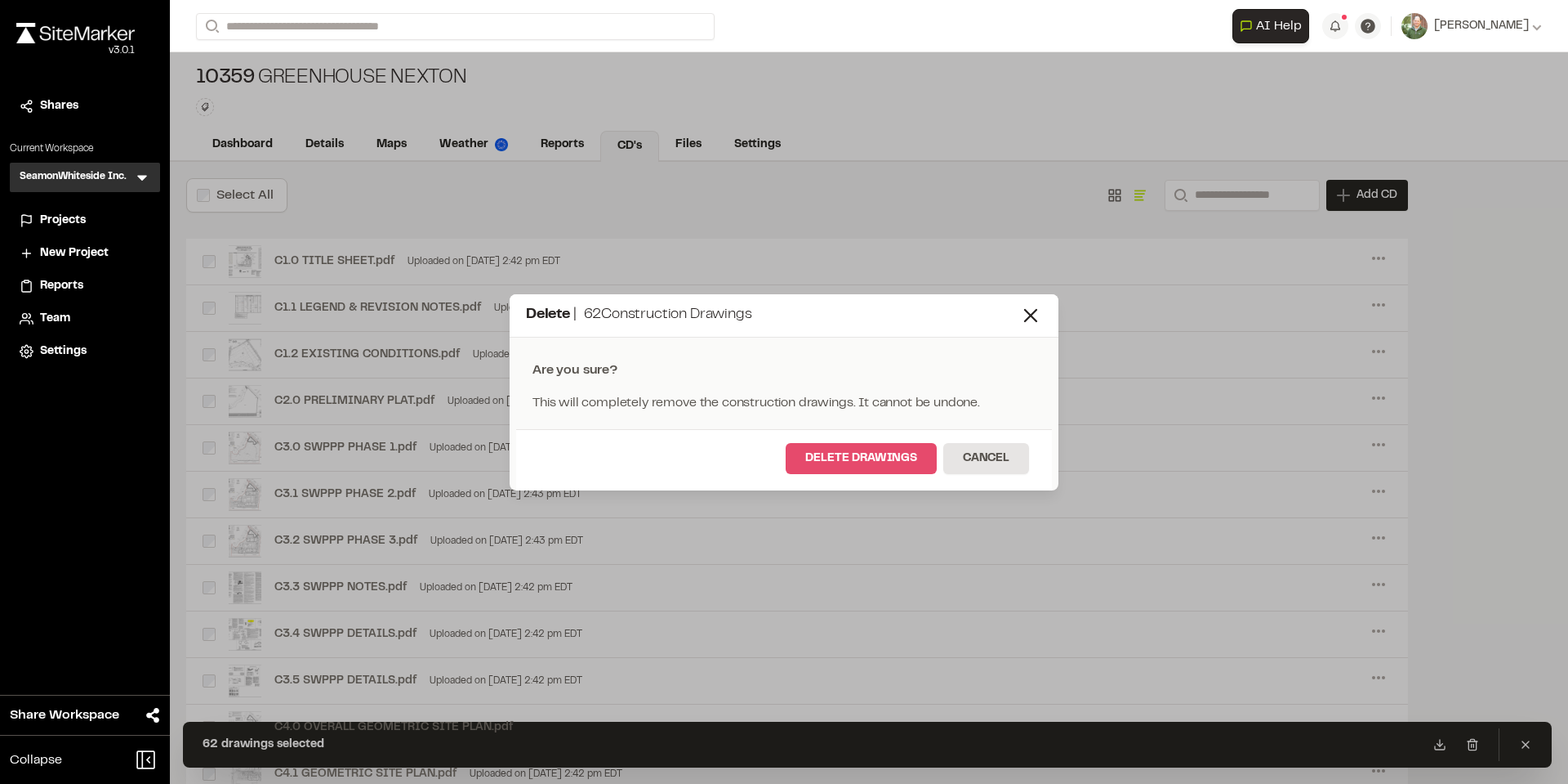
click at [898, 461] on button "Delete Drawings" at bounding box center [861, 459] width 151 height 31
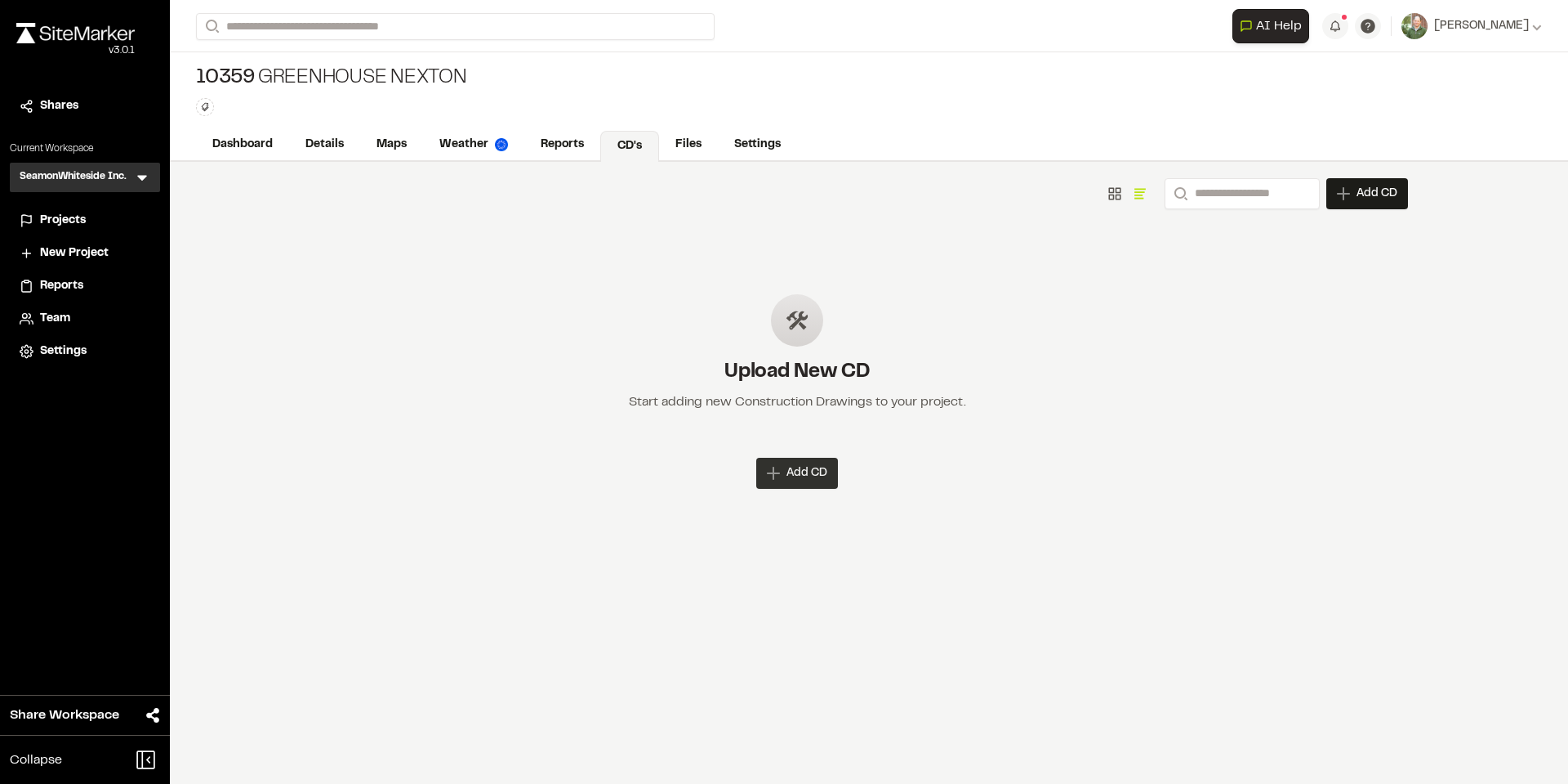
click at [810, 471] on span "Add CD" at bounding box center [807, 473] width 41 height 16
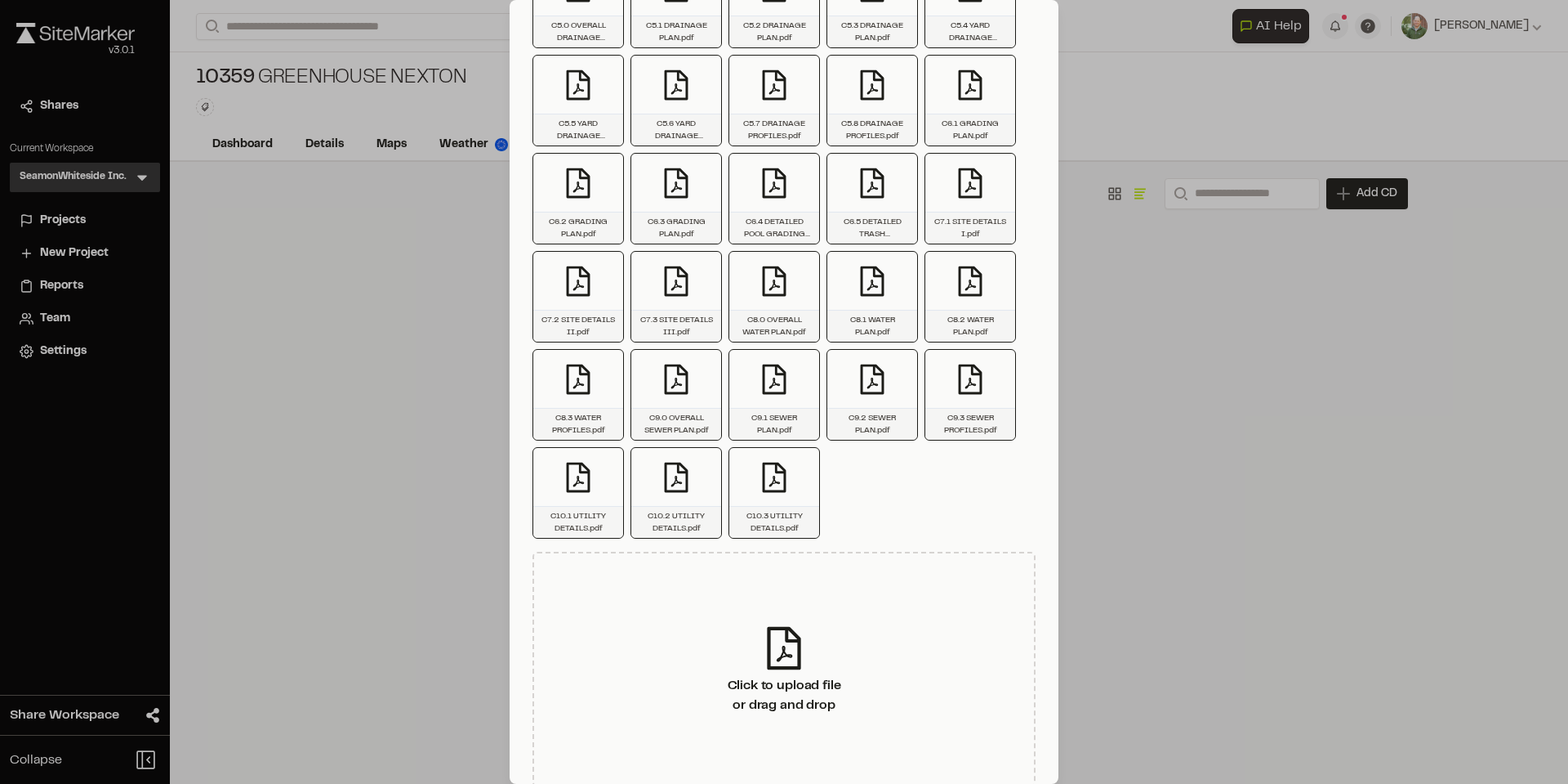
scroll to position [877, 0]
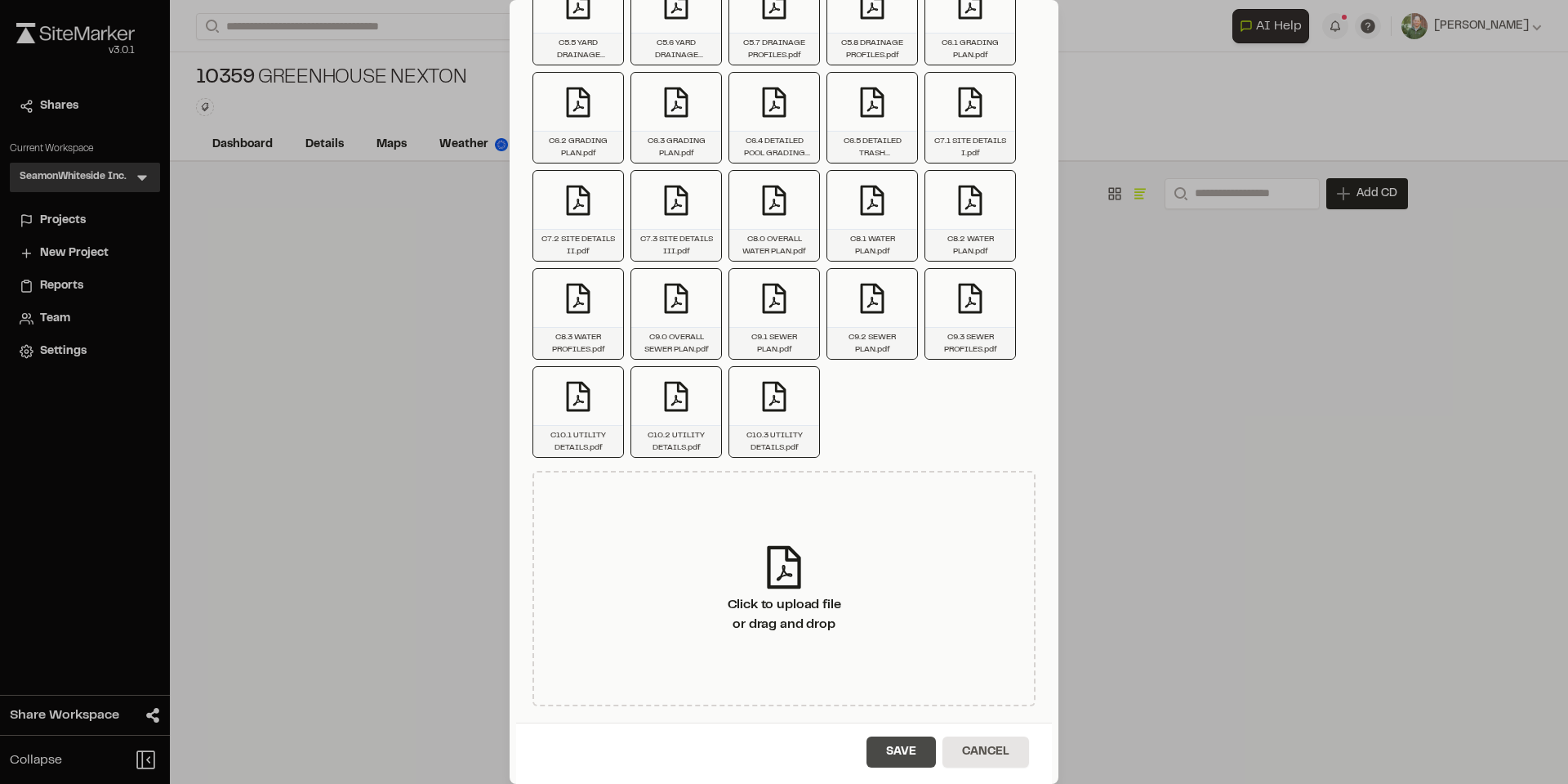
click at [879, 752] on button "Save" at bounding box center [901, 752] width 69 height 31
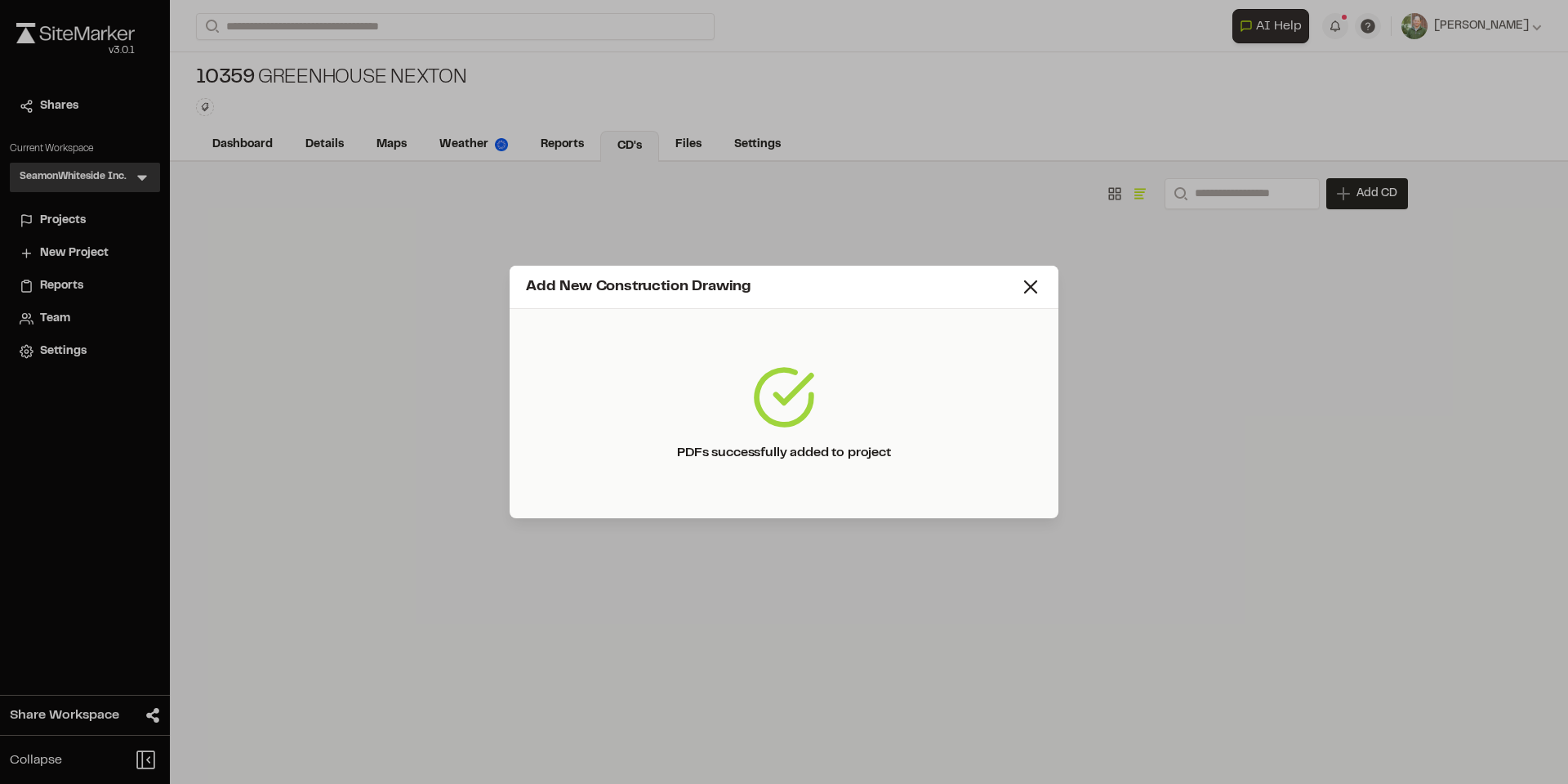
scroll to position [0, 0]
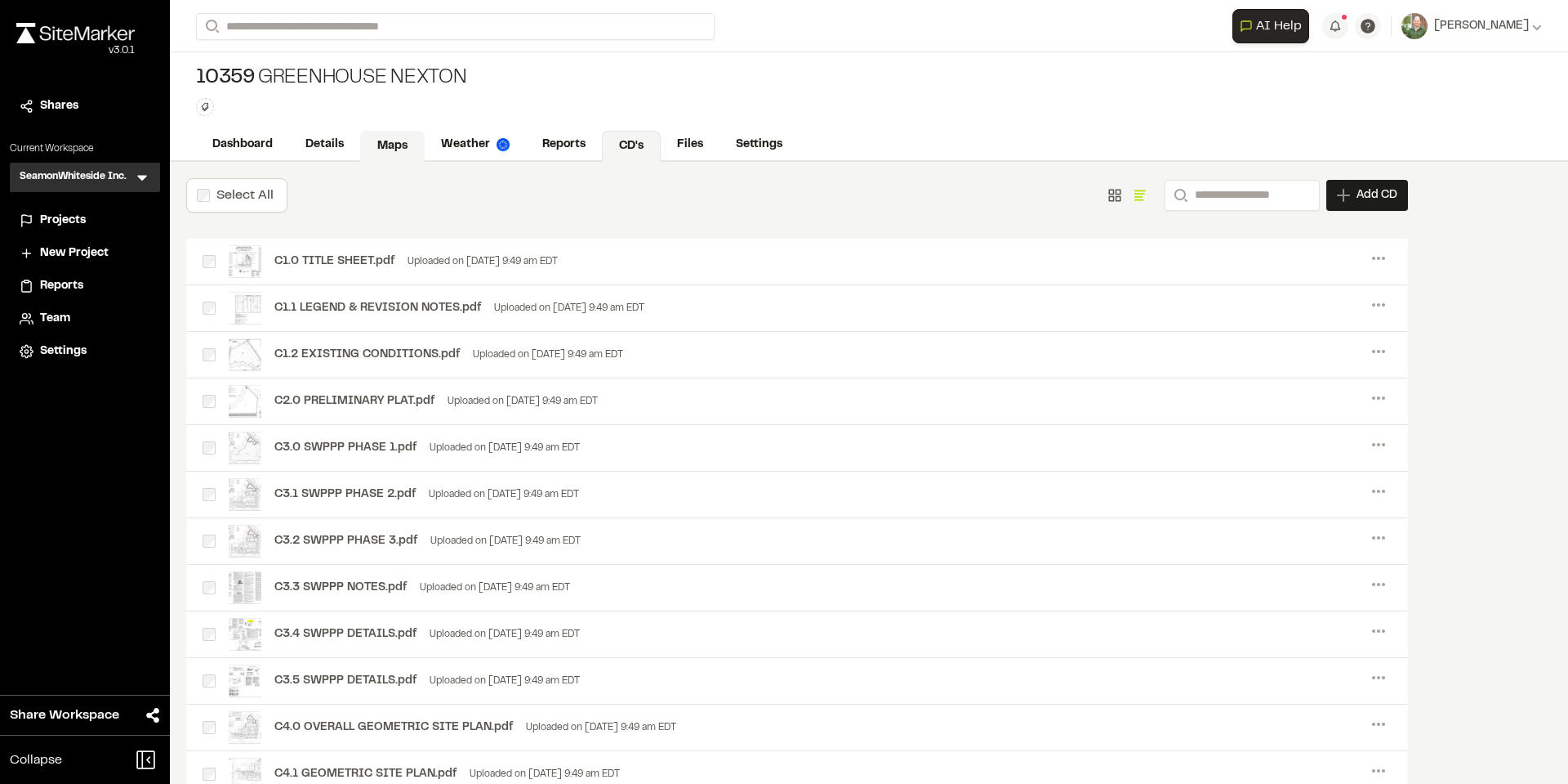
click at [392, 155] on link "Maps" at bounding box center [393, 146] width 65 height 31
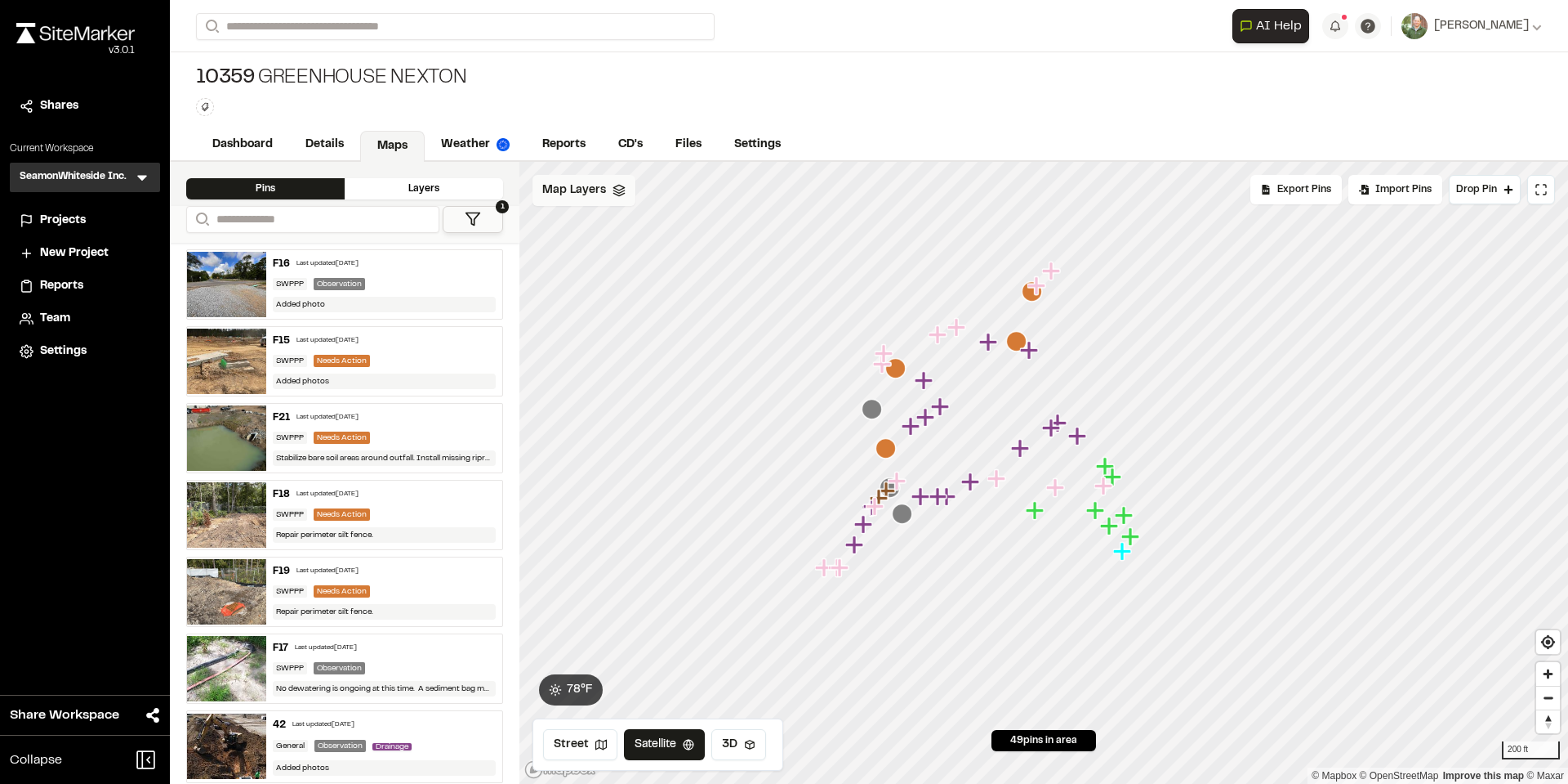
click at [606, 196] on div "Map Layers" at bounding box center [584, 190] width 103 height 31
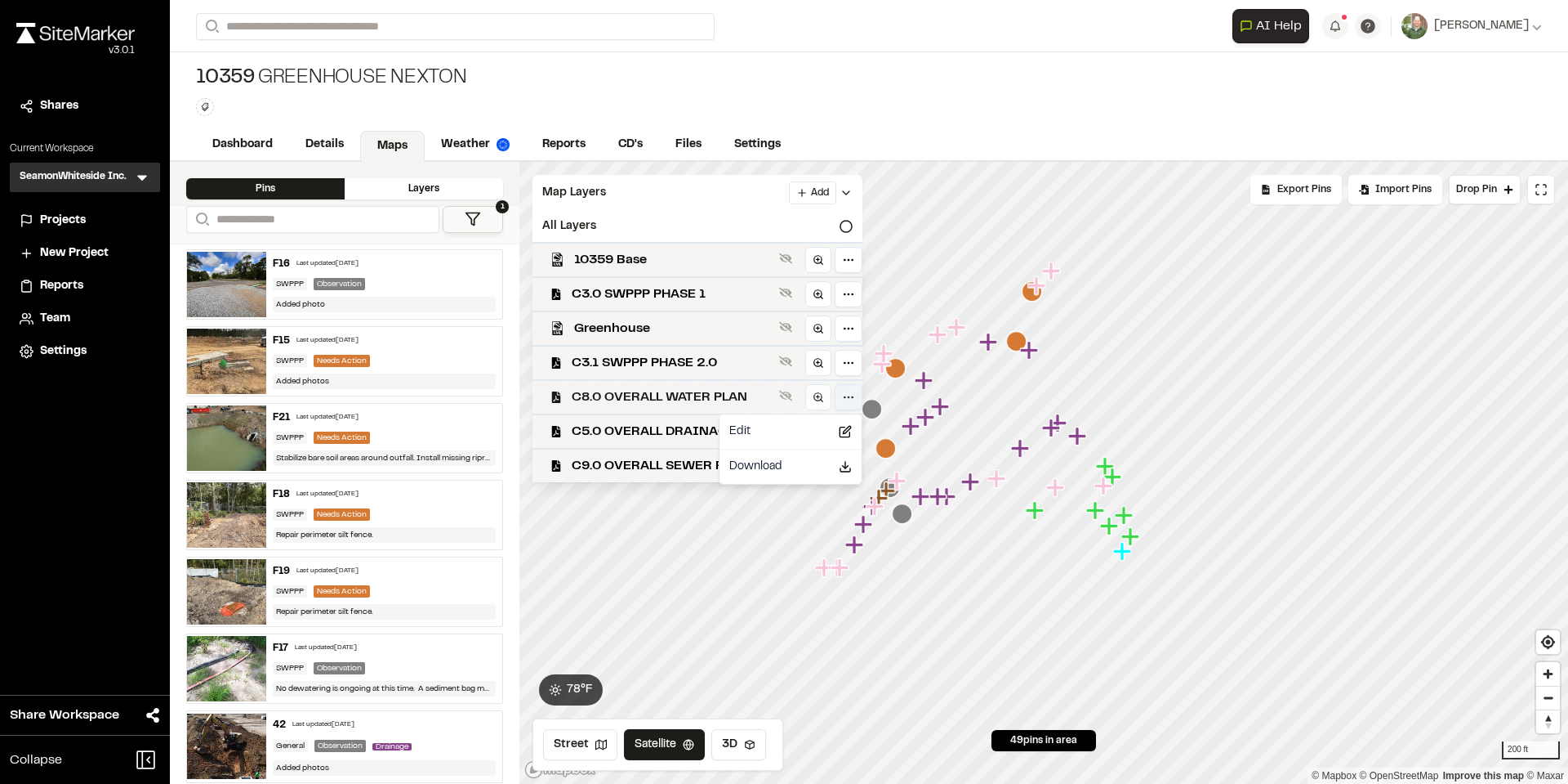
click at [850, 395] on html "Close sidebar v 3.0.1 Shares Current Workspace SeamonWhiteside Inc. SI Menu Pro…" at bounding box center [784, 392] width 1568 height 784
click at [767, 430] on div "Edit" at bounding box center [790, 431] width 136 height 28
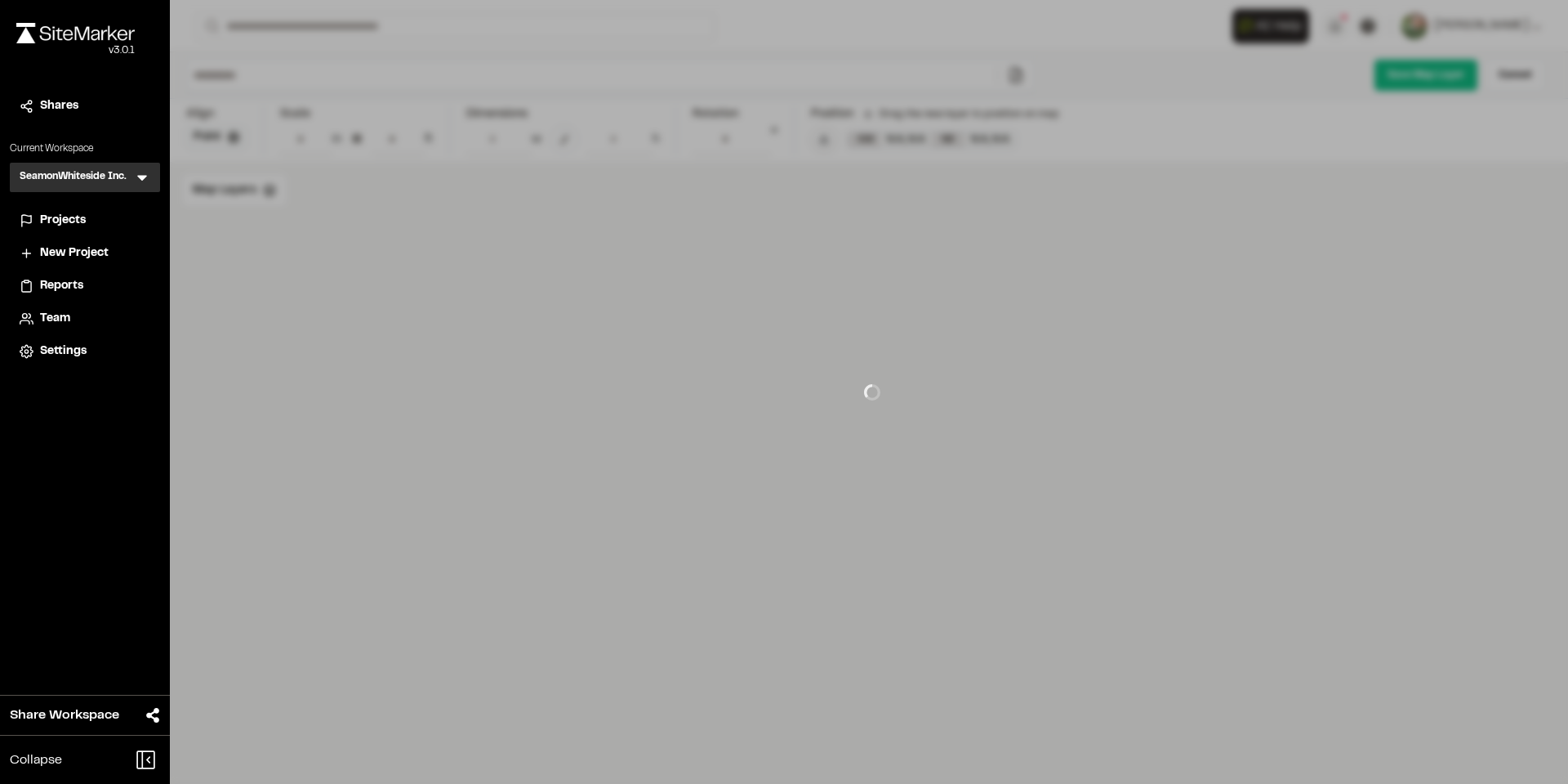
type input "**********"
type input "**"
type input "****"
type input "**********"
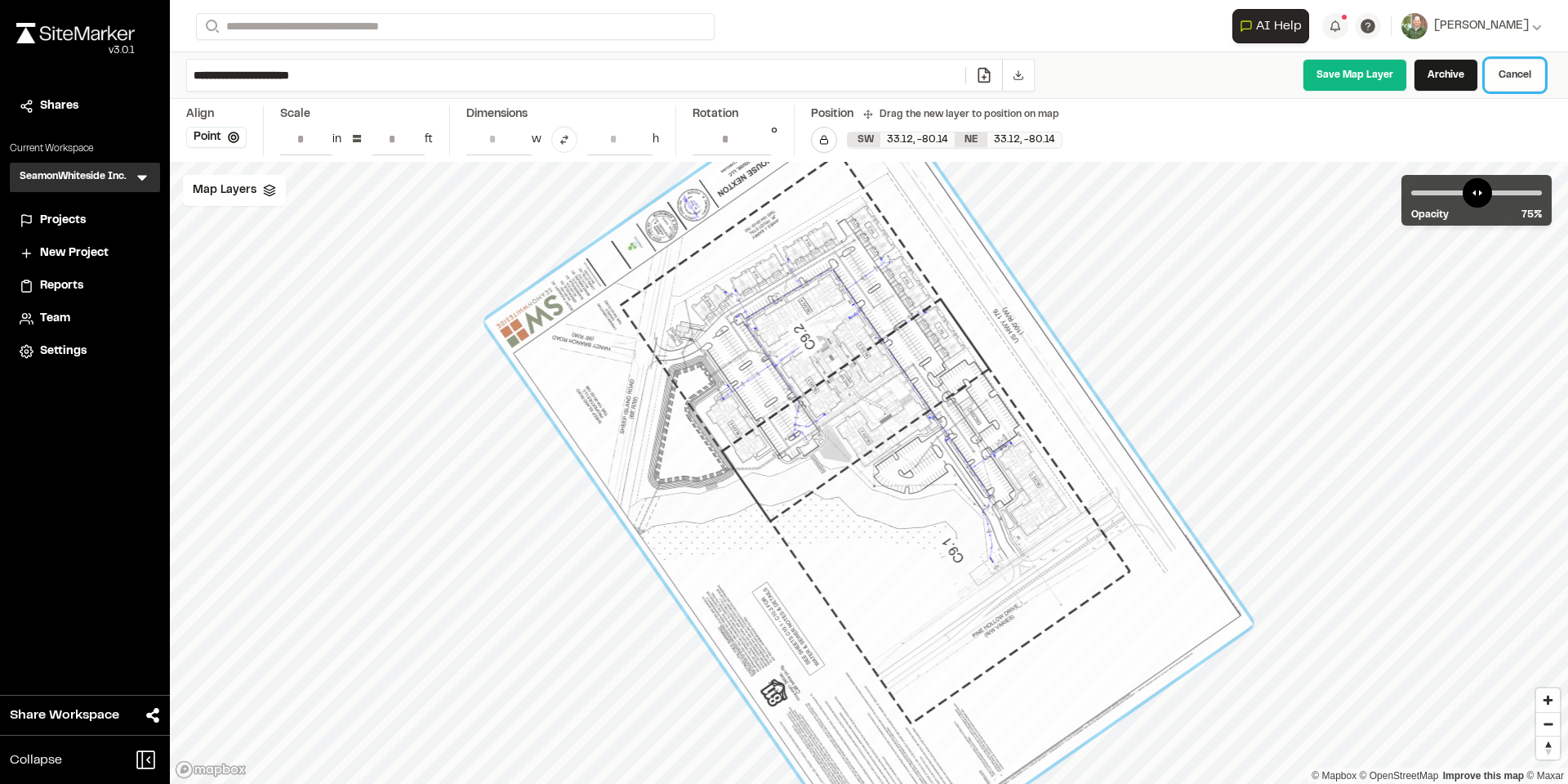
click at [1515, 74] on link "Cancel" at bounding box center [1515, 75] width 61 height 32
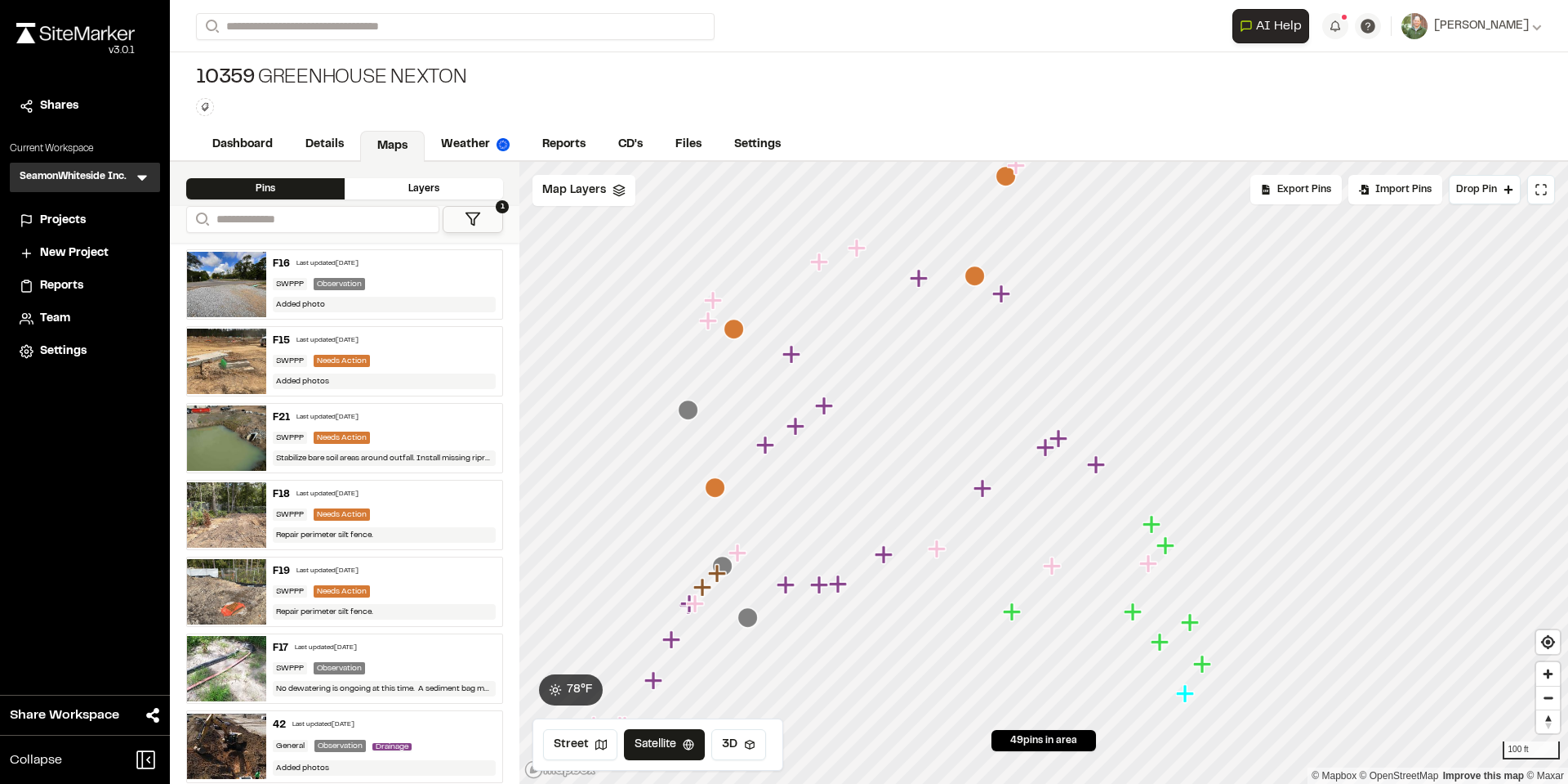
click at [401, 437] on div "SWPPP Needs Action" at bounding box center [385, 437] width 224 height 12
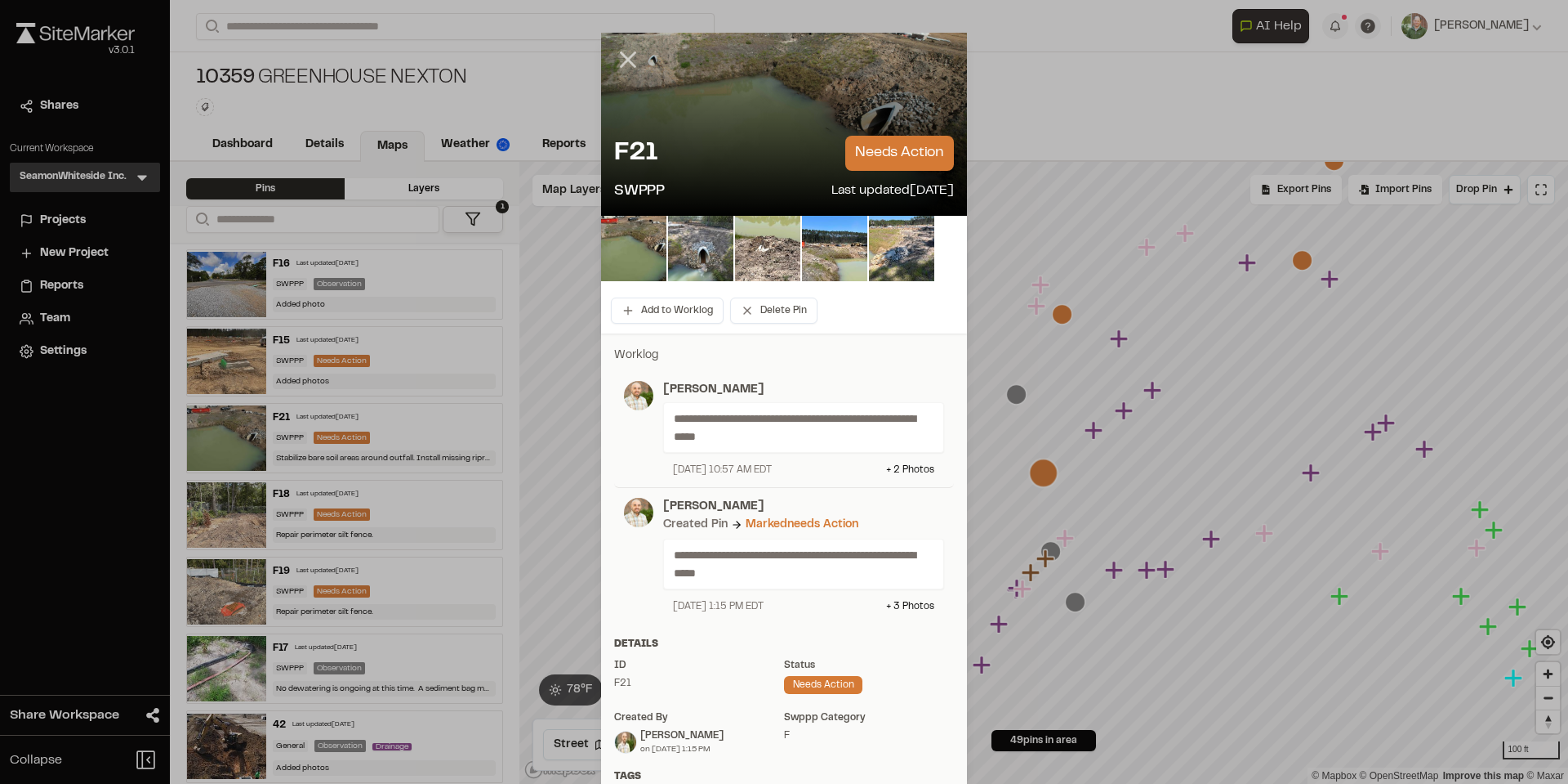
click at [621, 58] on line at bounding box center [628, 60] width 14 height 14
